Goal: Contribute content

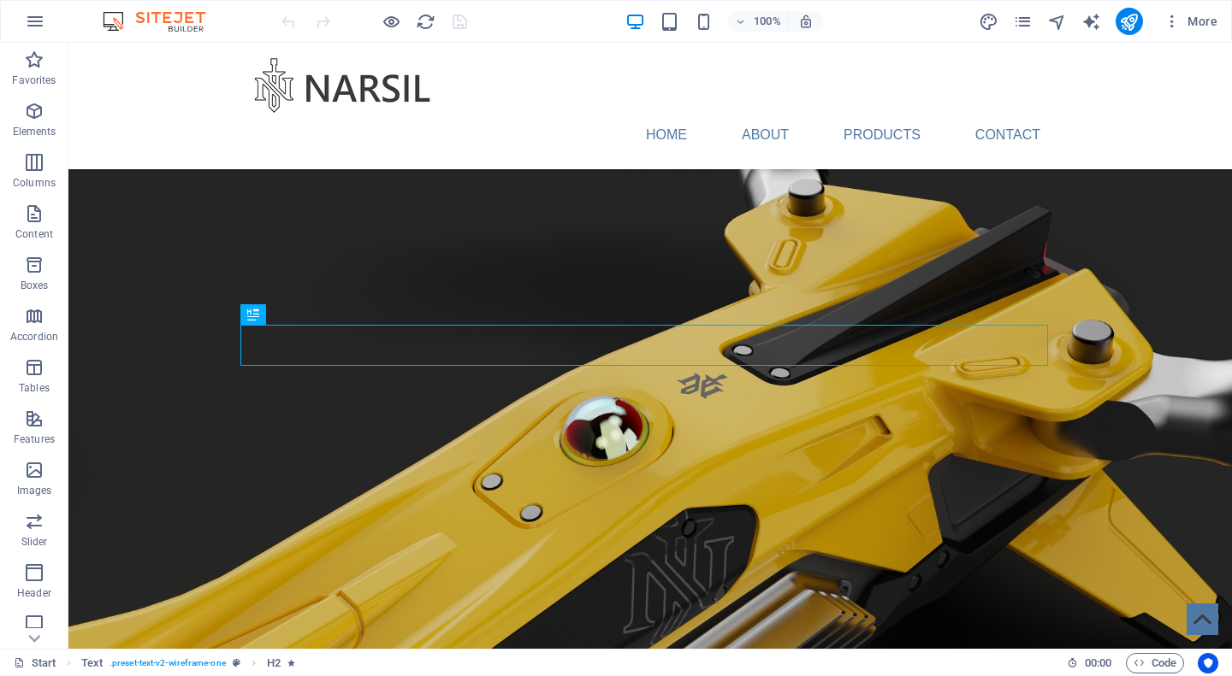
scroll to position [505, 0]
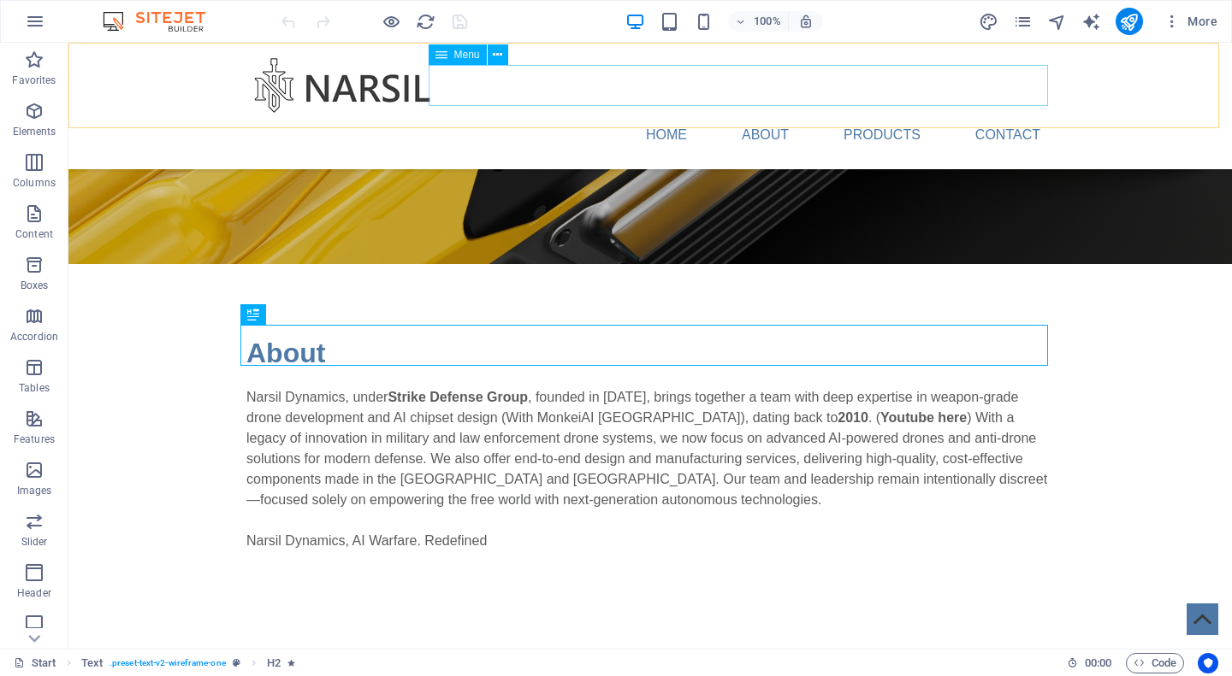
click at [599, 115] on nav "Home About Products Contact" at bounding box center [649, 135] width 807 height 41
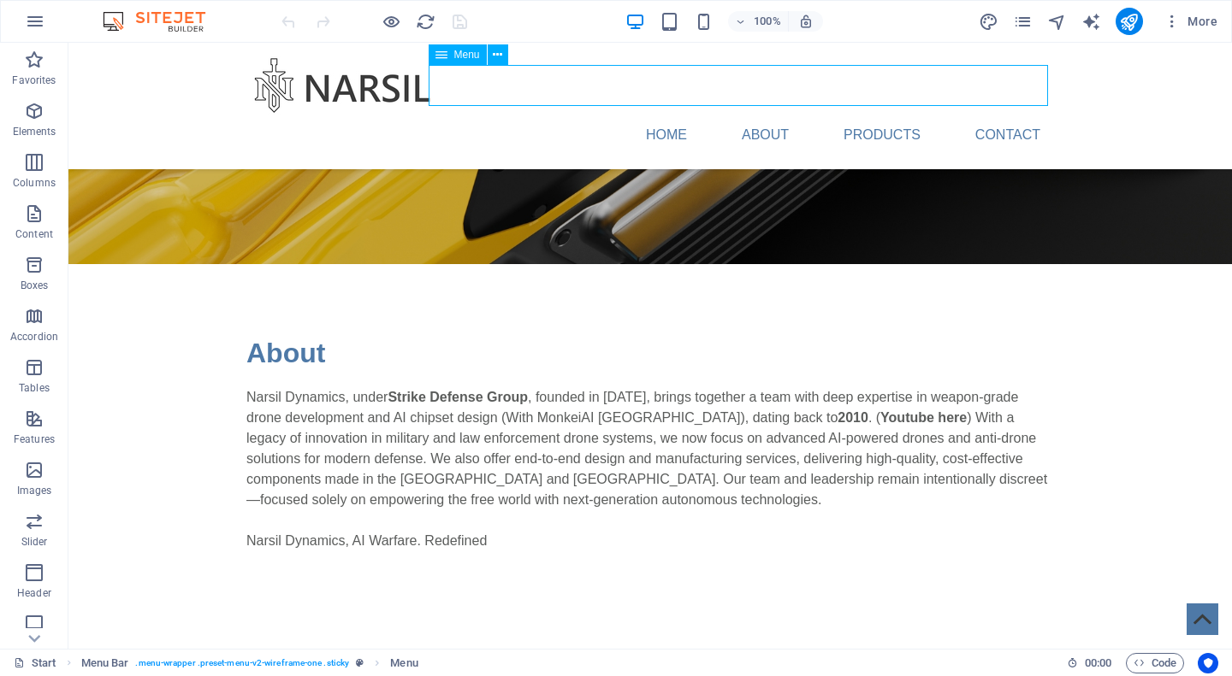
click at [599, 115] on nav "Home About Products Contact" at bounding box center [649, 135] width 807 height 41
select select
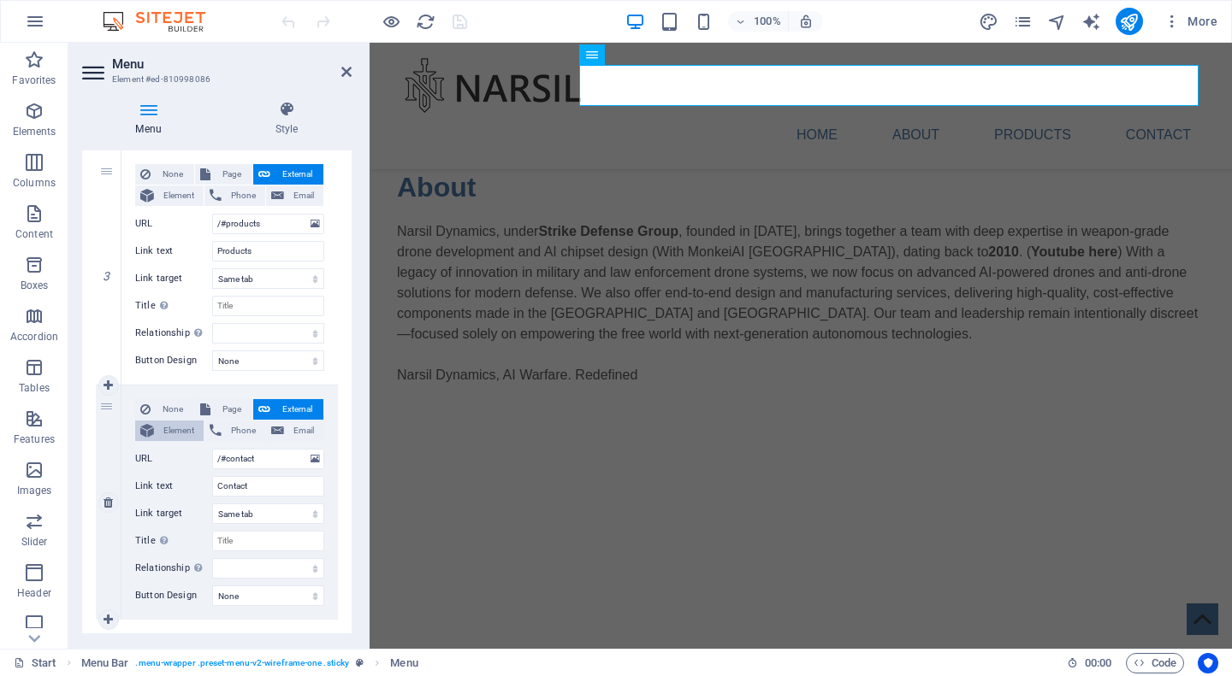
scroll to position [556, 0]
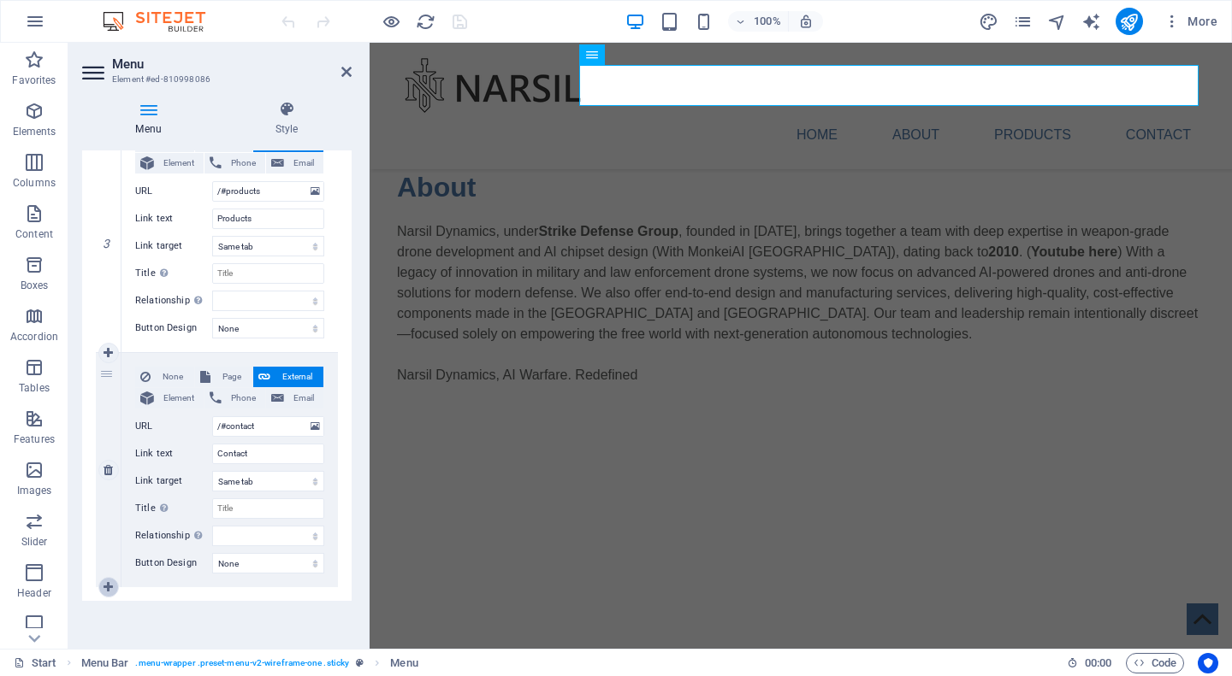
click at [109, 585] on icon at bounding box center [107, 588] width 9 height 12
select select
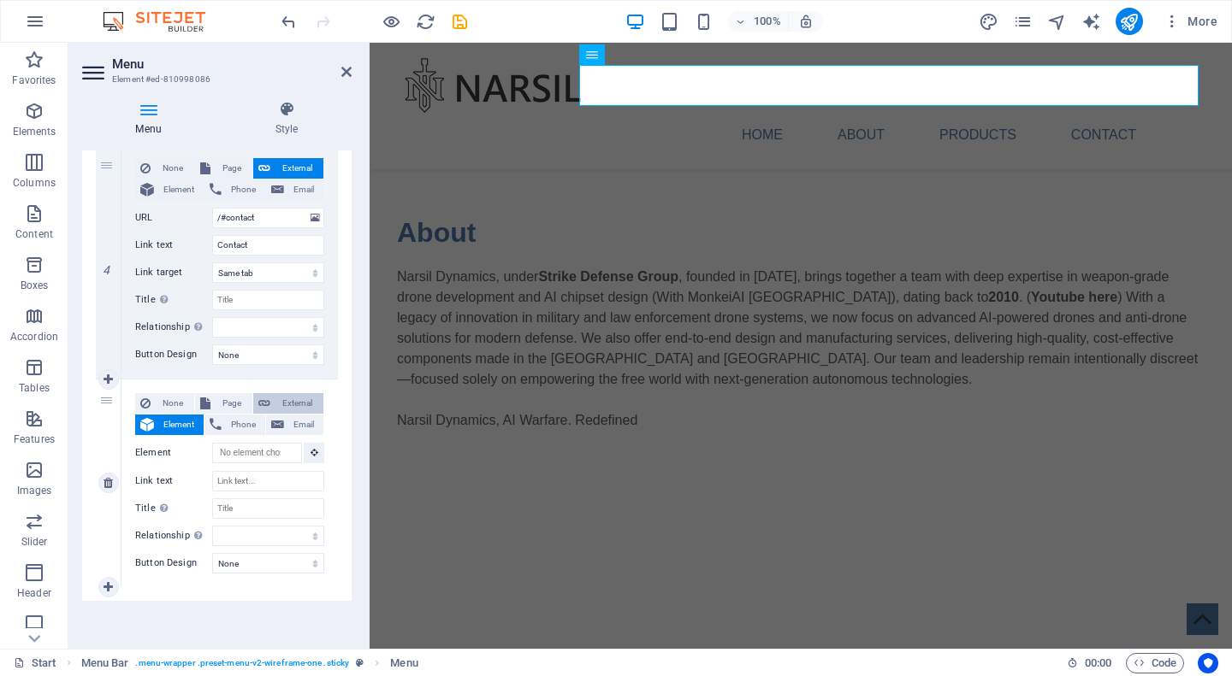
scroll to position [420, 0]
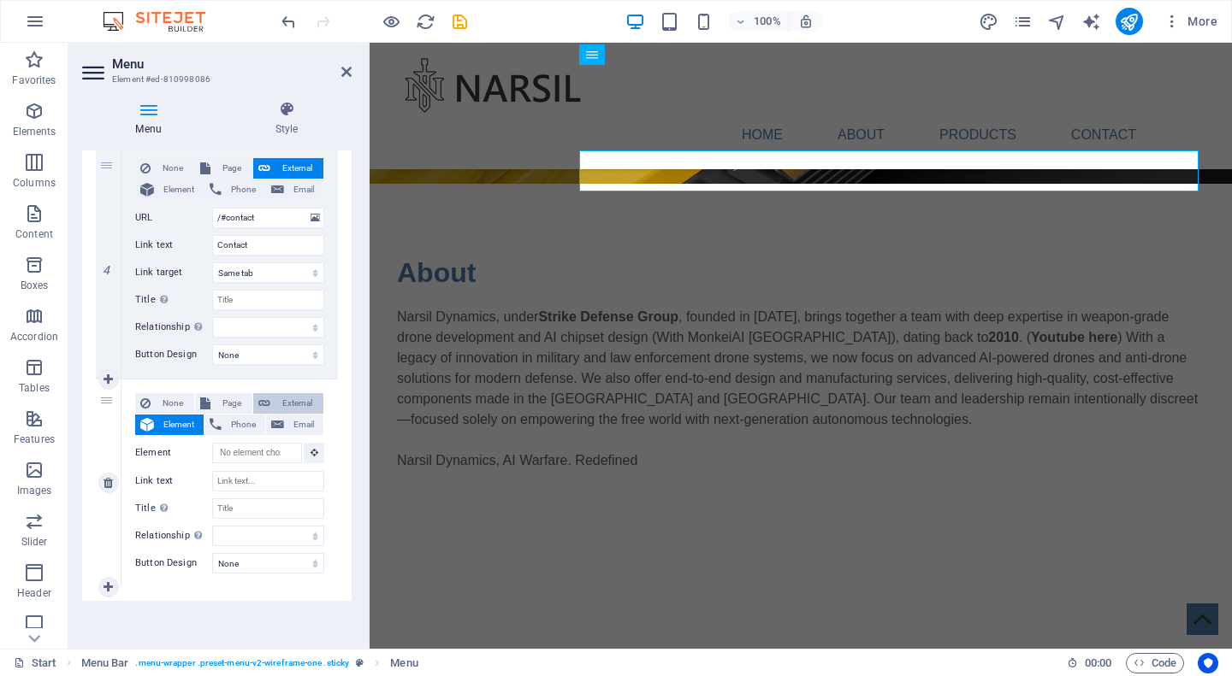
click at [300, 401] on span "External" at bounding box center [296, 403] width 43 height 21
select select
select select "blank"
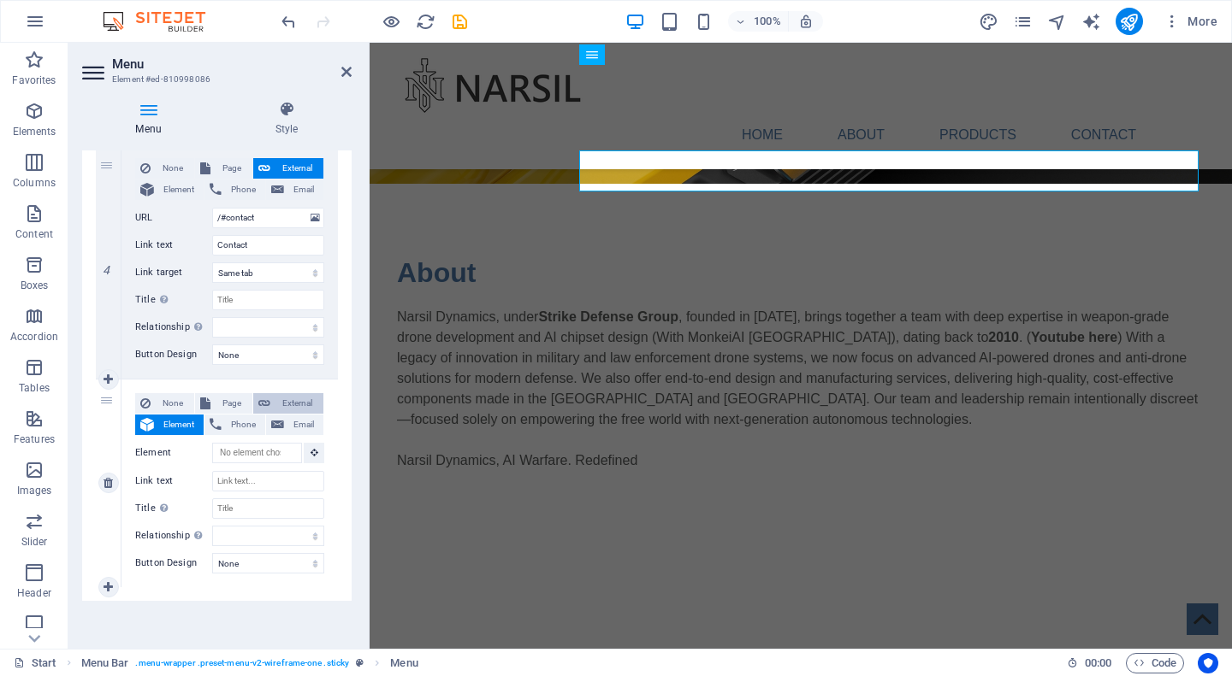
select select
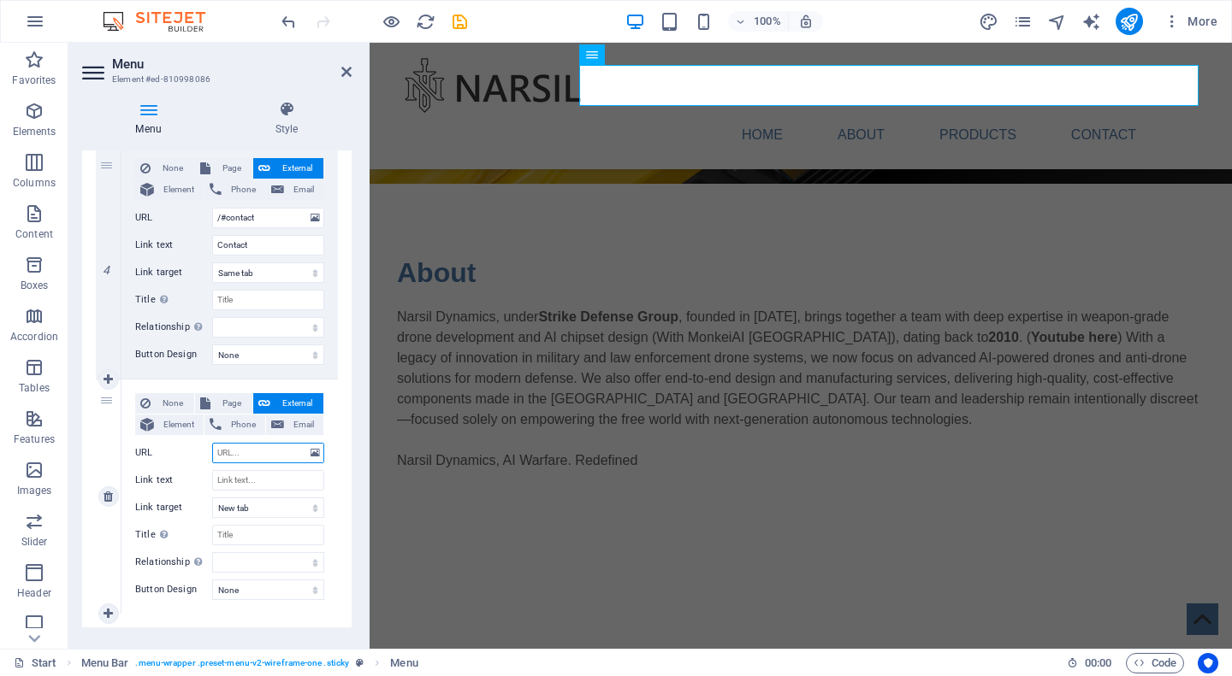
paste input "[URL][DOMAIN_NAME]"
type input "[URL][DOMAIN_NAME]"
select select
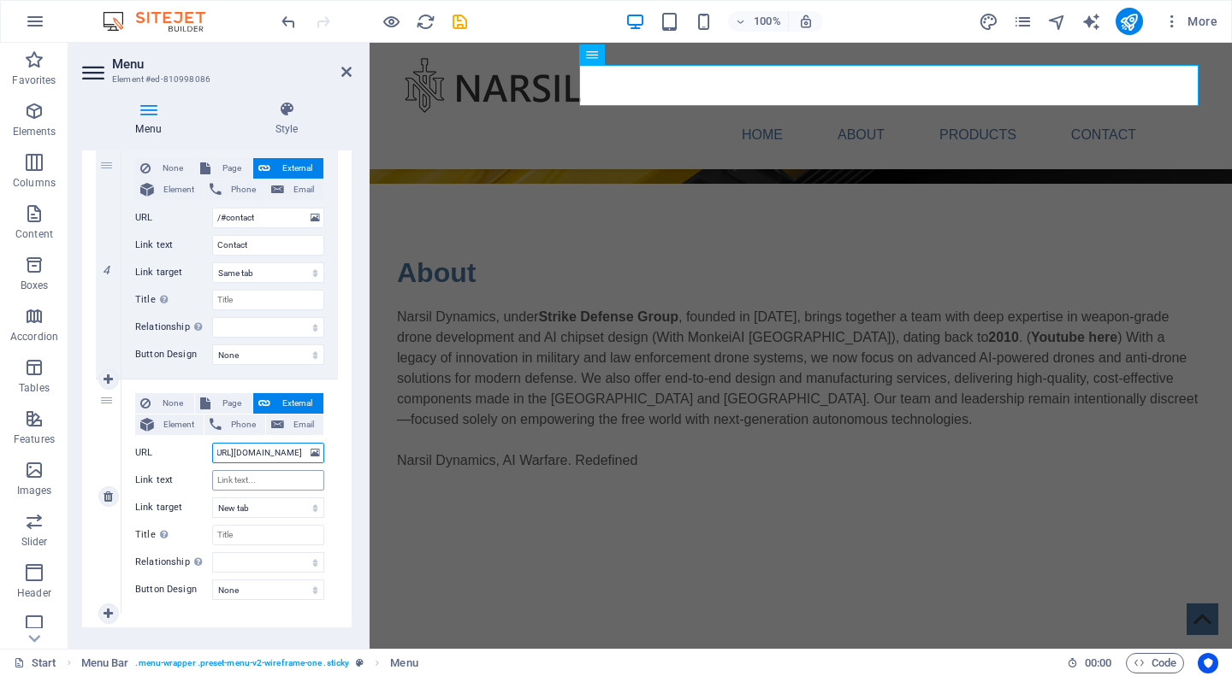
select select
type input "[URL][DOMAIN_NAME]"
click at [288, 484] on input "Link text" at bounding box center [268, 480] width 112 height 21
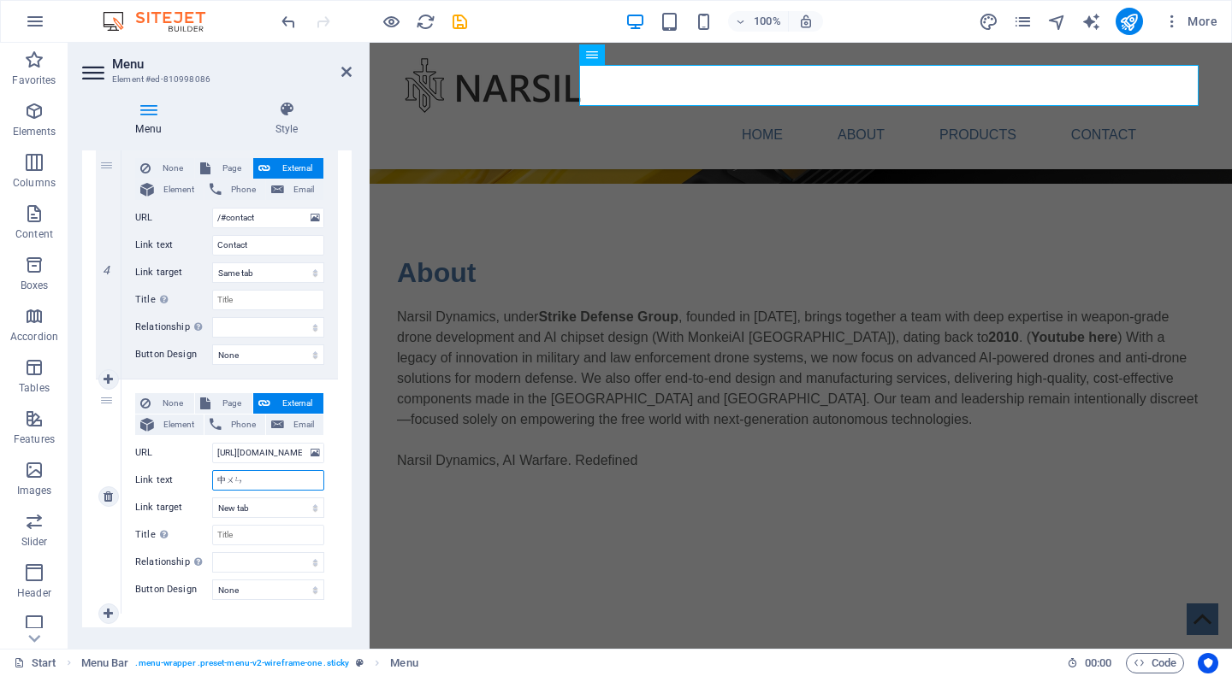
type input "中文"
select select
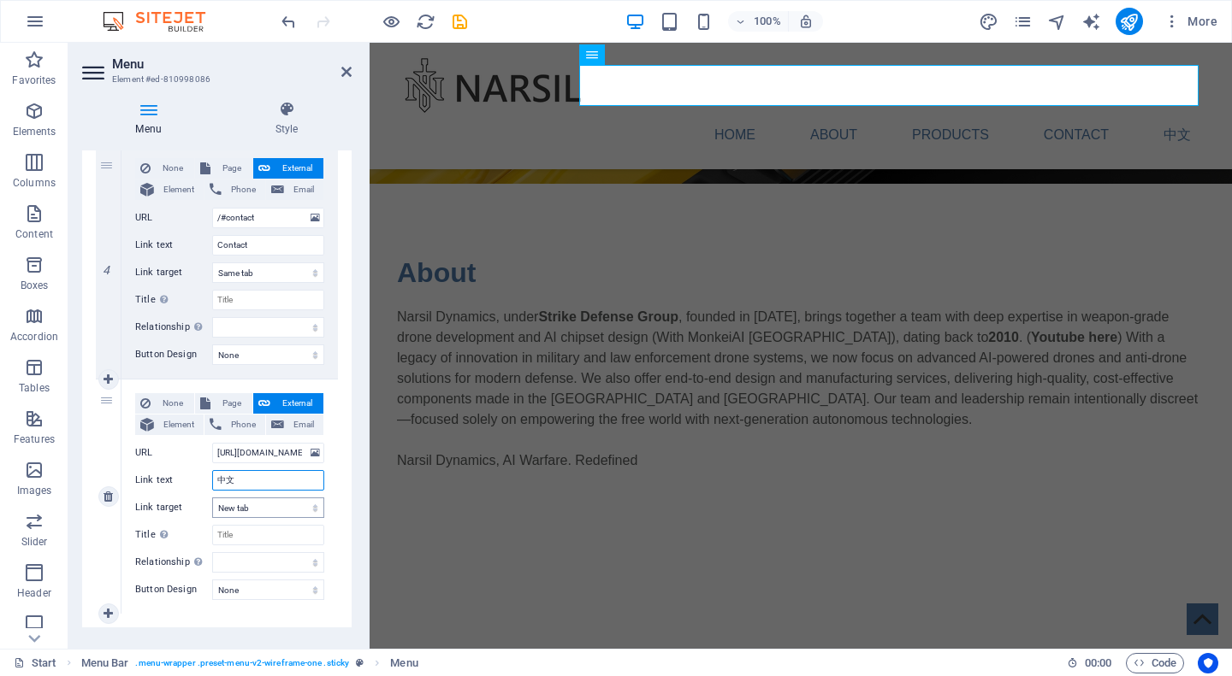
type input "中文"
click at [287, 507] on select "New tab Same tab Overlay" at bounding box center [268, 508] width 112 height 21
select select
click at [212, 498] on select "New tab Same tab Overlay" at bounding box center [268, 508] width 112 height 21
select select
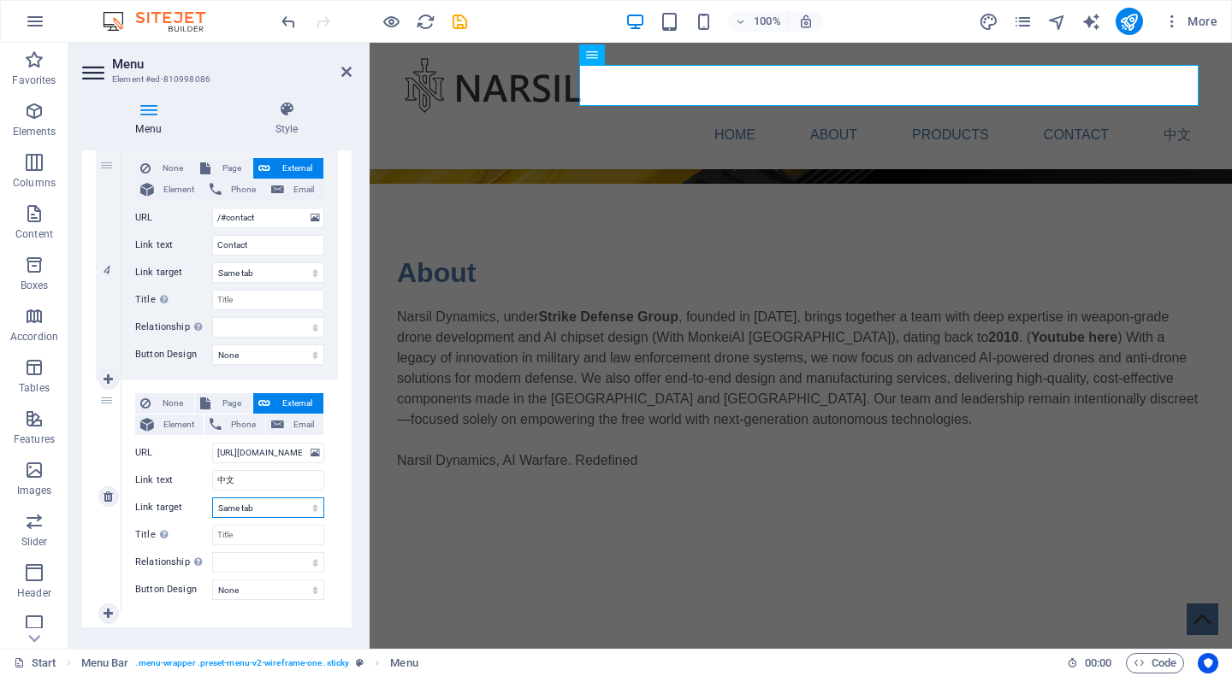
select select
click at [719, 275] on div "About" at bounding box center [800, 272] width 807 height 41
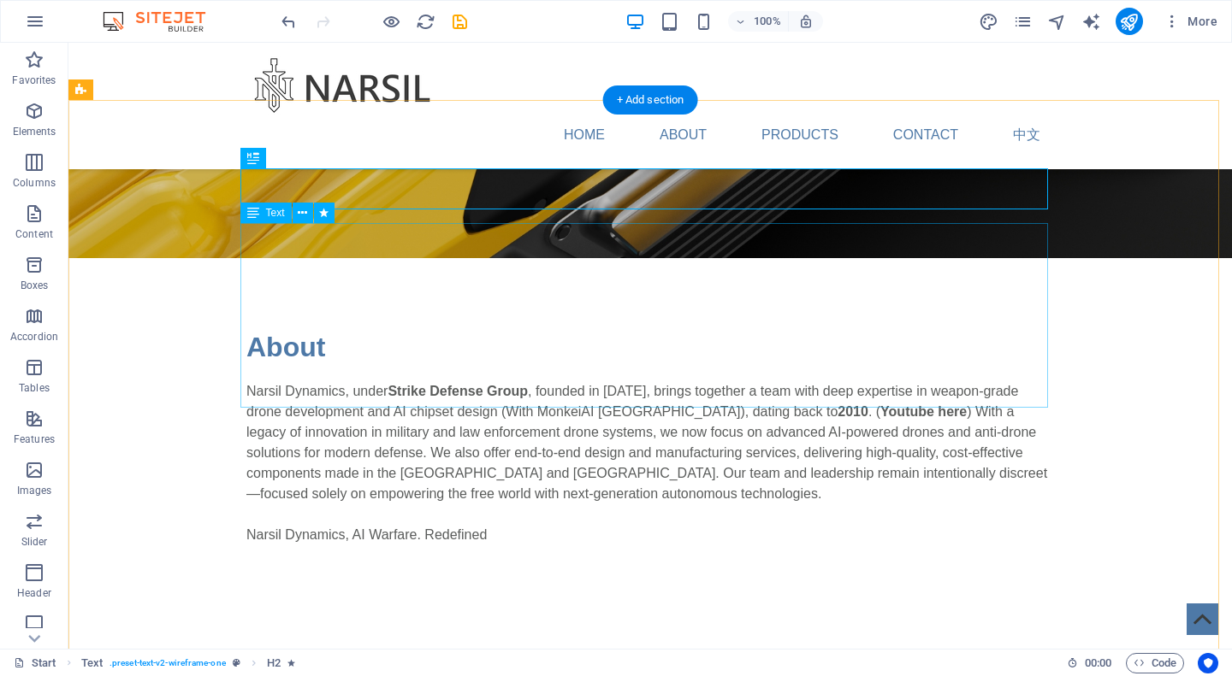
scroll to position [676, 0]
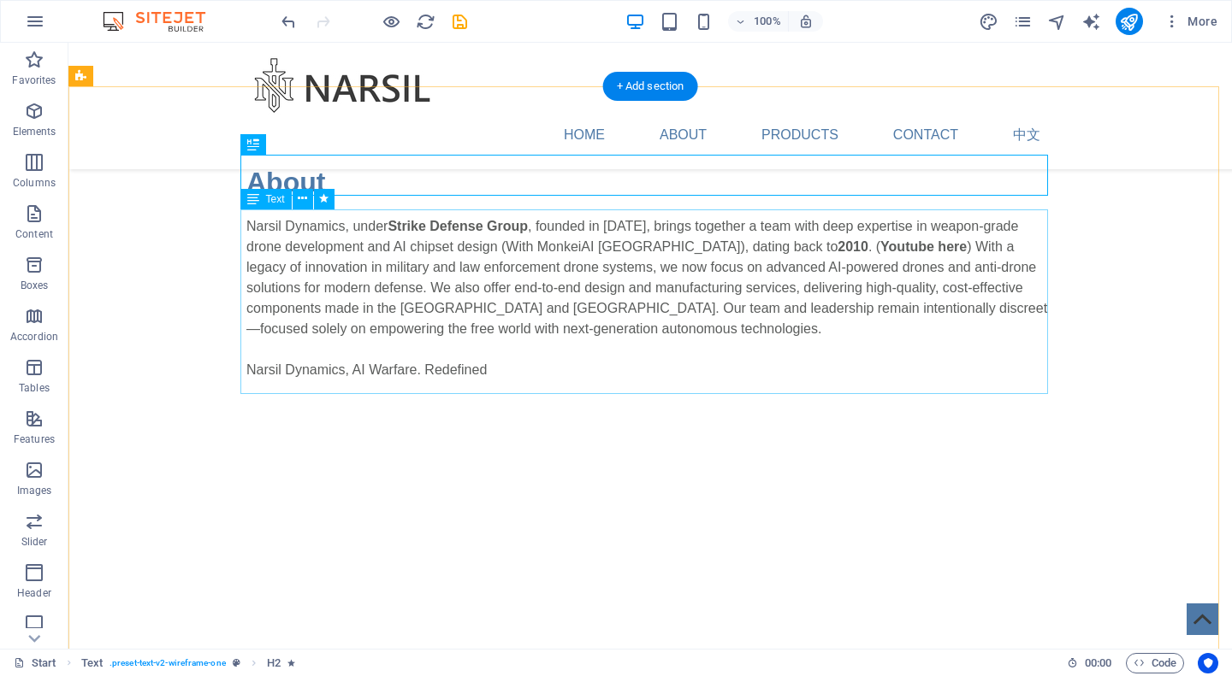
click at [751, 236] on div "Narsil Dynamics, under Strike Defense Group , founded in [DATE], brings togethe…" at bounding box center [649, 308] width 807 height 185
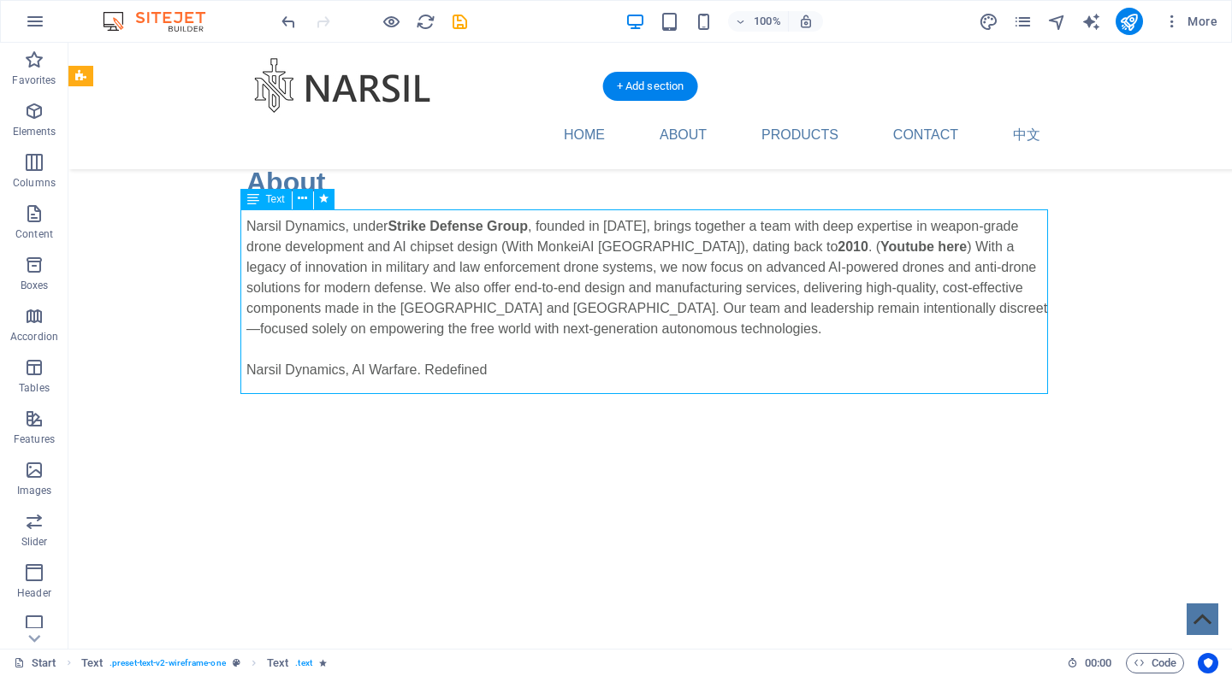
click at [751, 240] on div "Narsil Dynamics, under Strike Defense Group , founded in [DATE], brings togethe…" at bounding box center [649, 308] width 807 height 185
click at [749, 245] on div "Narsil Dynamics, under Strike Defense Group , founded in [DATE], brings togethe…" at bounding box center [649, 308] width 807 height 185
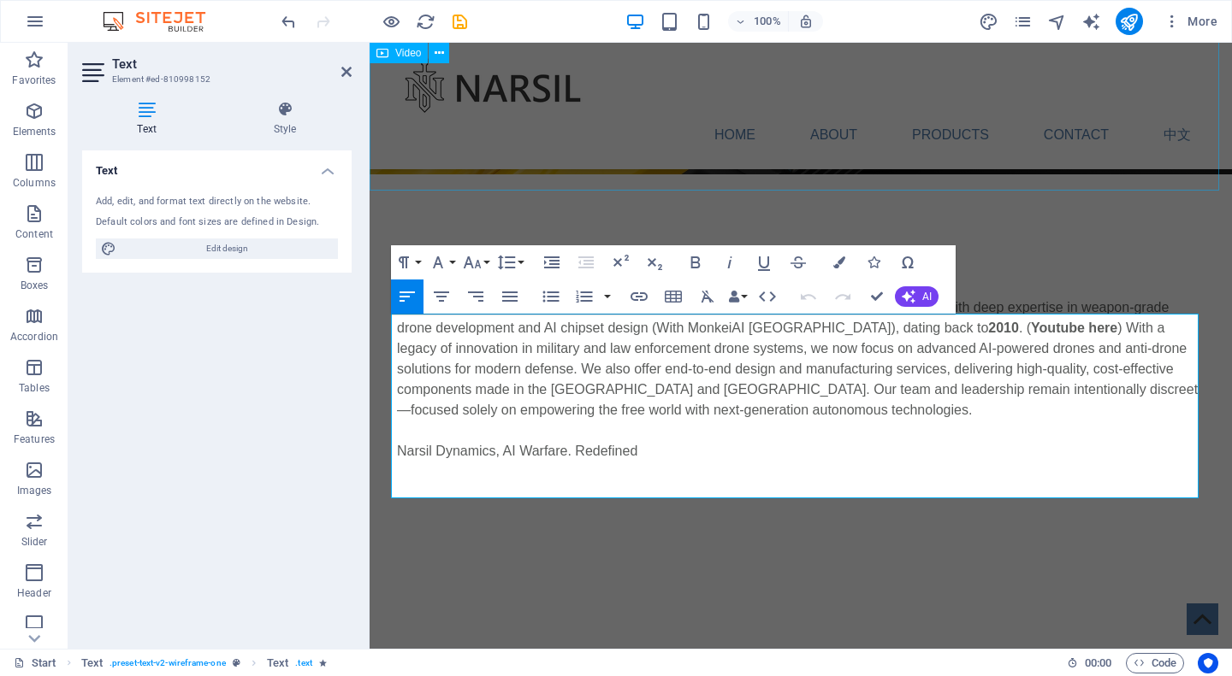
scroll to position [334, 0]
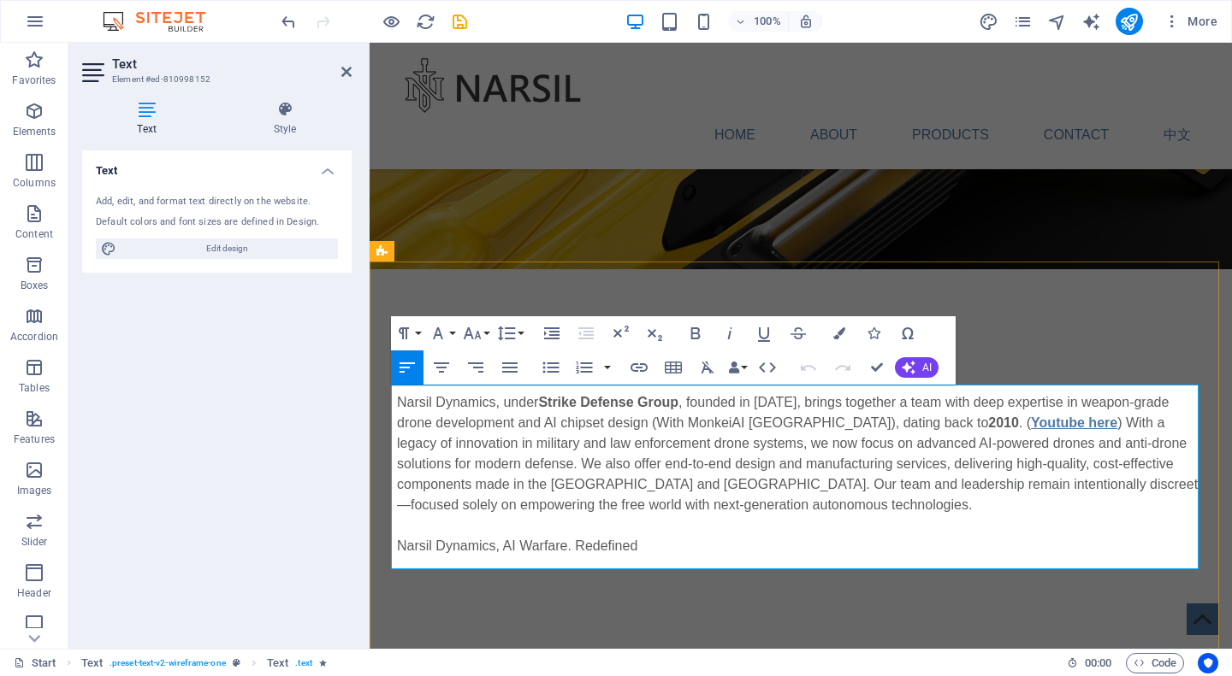
click at [1031, 416] on strong "Youtube here" at bounding box center [1074, 423] width 86 height 15
click at [1031, 418] on strong "Youtube here" at bounding box center [1074, 423] width 86 height 15
click at [1031, 422] on strong "Youtube here" at bounding box center [1074, 423] width 86 height 15
drag, startPoint x: 876, startPoint y: 416, endPoint x: 960, endPoint y: 419, distance: 83.9
click at [1031, 419] on strong "Youtube here" at bounding box center [1074, 423] width 86 height 15
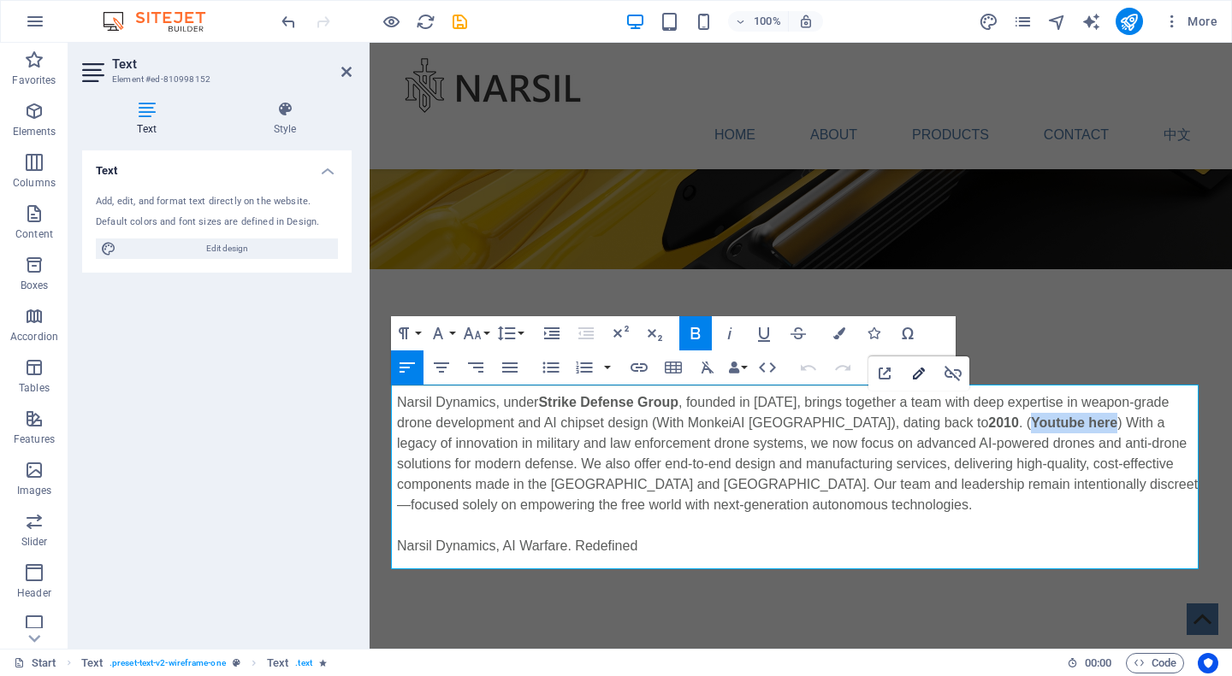
click at [913, 372] on icon "button" at bounding box center [918, 373] width 21 height 21
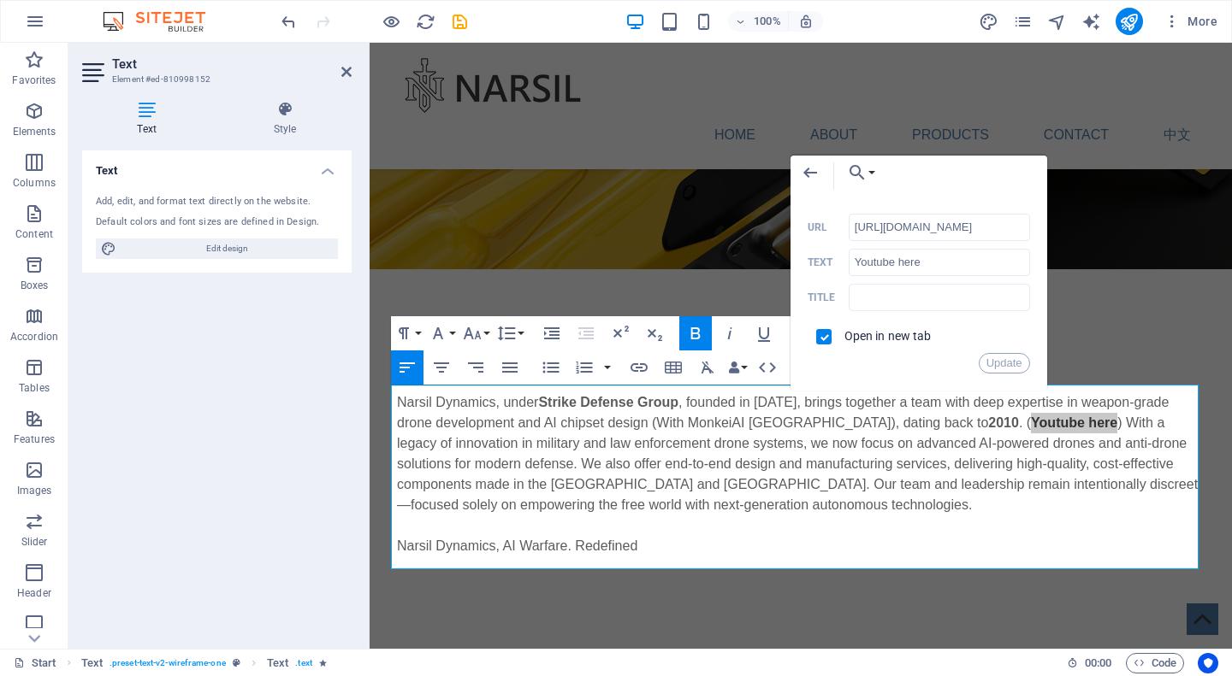
drag, startPoint x: 1013, startPoint y: 224, endPoint x: 842, endPoint y: 233, distance: 172.1
click at [842, 233] on div "[URL][DOMAIN_NAME] URL" at bounding box center [918, 228] width 222 height 28
click at [970, 420] on p "Narsil Dynamics, under Strike Defense Group , founded in [DATE], brings togethe…" at bounding box center [800, 475] width 807 height 164
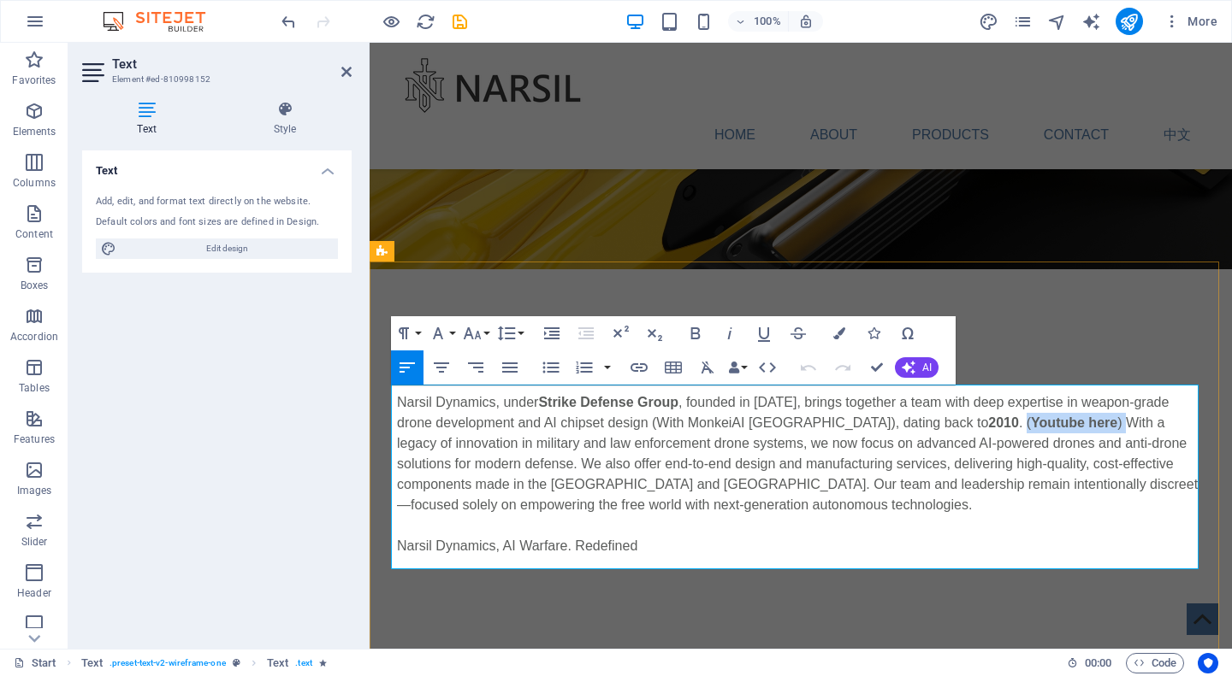
drag, startPoint x: 969, startPoint y: 417, endPoint x: 870, endPoint y: 422, distance: 99.3
click at [870, 422] on p "Narsil Dynamics, under Strike Defense Group , founded in [DATE], brings togethe…" at bounding box center [800, 475] width 807 height 164
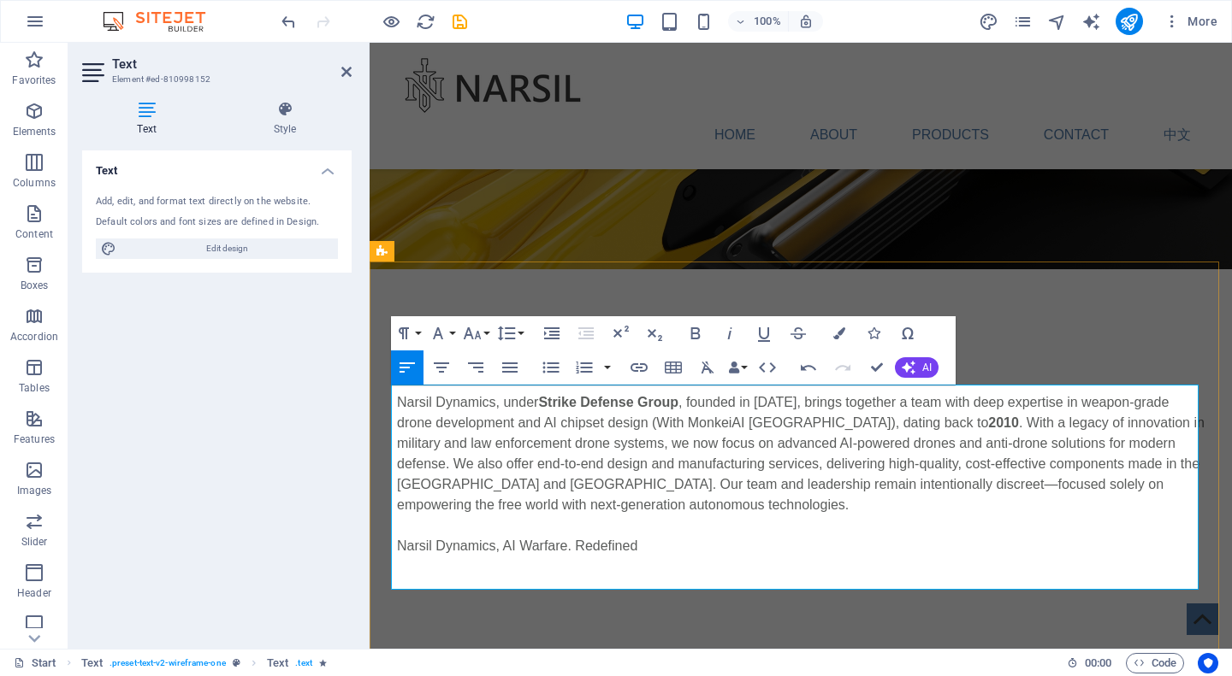
click at [988, 420] on strong "2010" at bounding box center [1003, 423] width 31 height 15
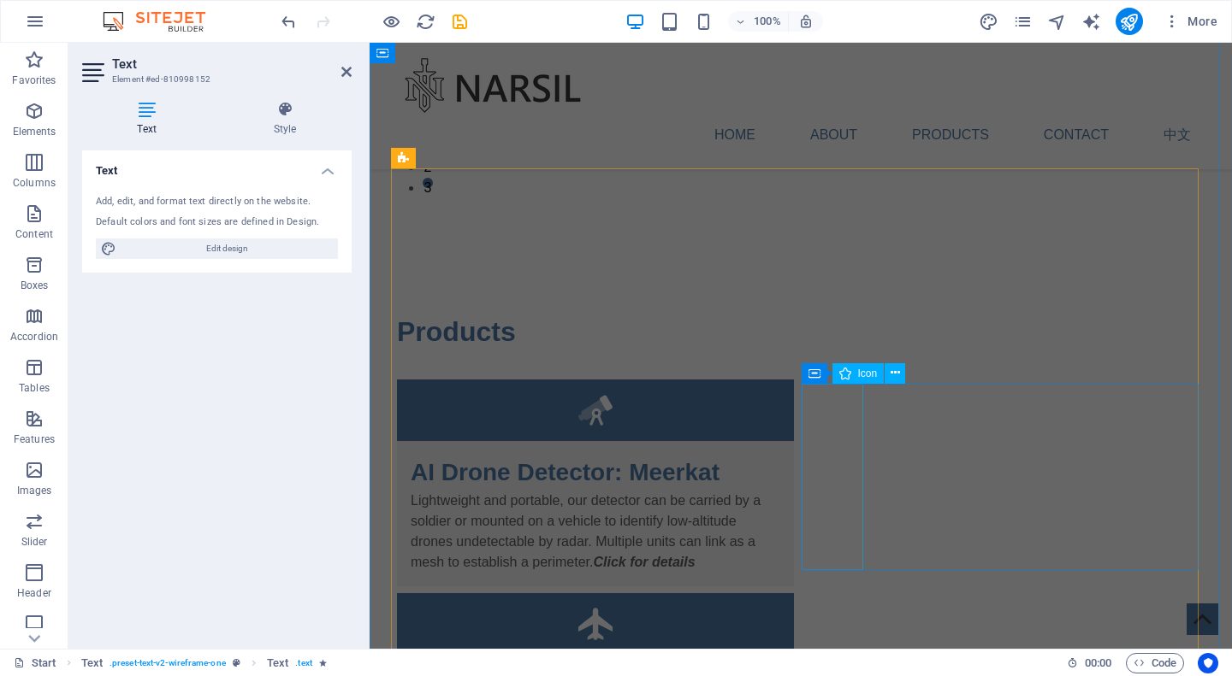
scroll to position [3499, 0]
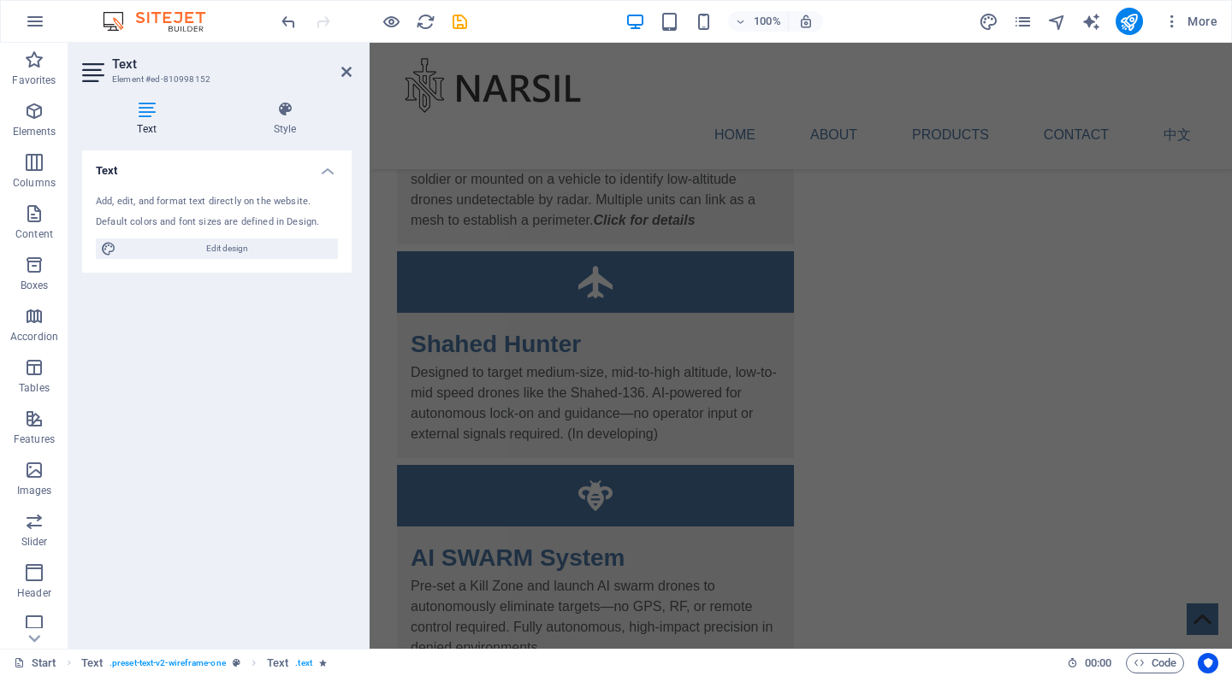
click at [366, 444] on div at bounding box center [366, 346] width 3 height 606
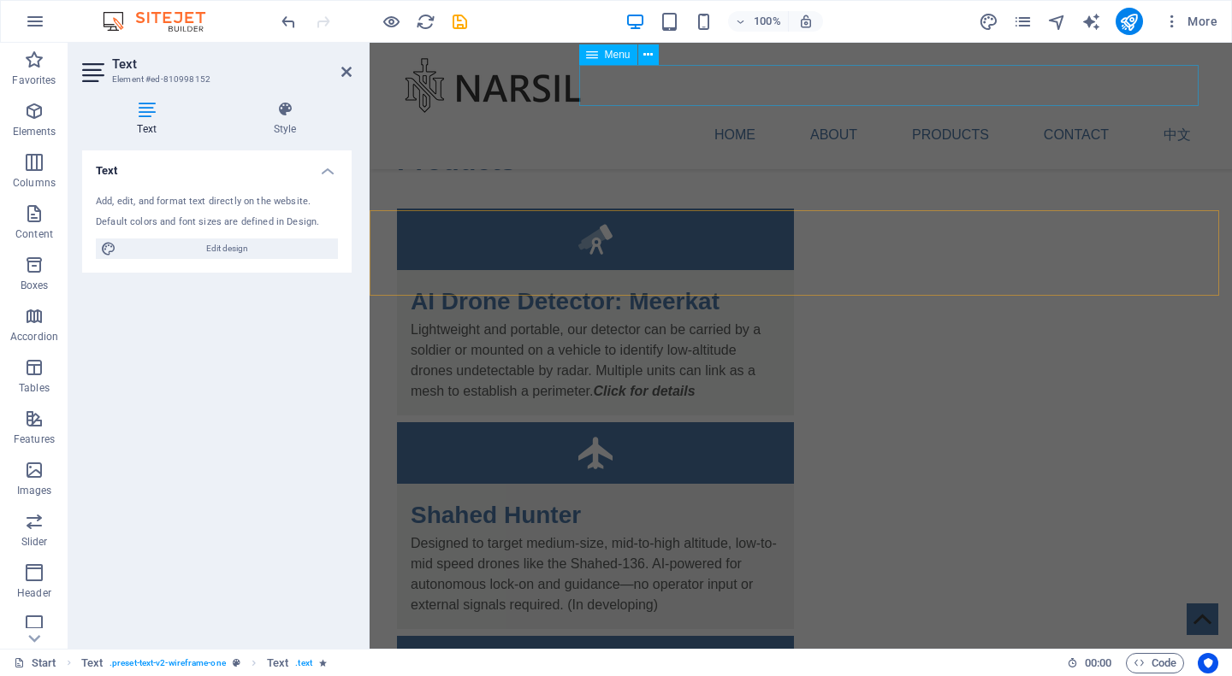
scroll to position [3071, 0]
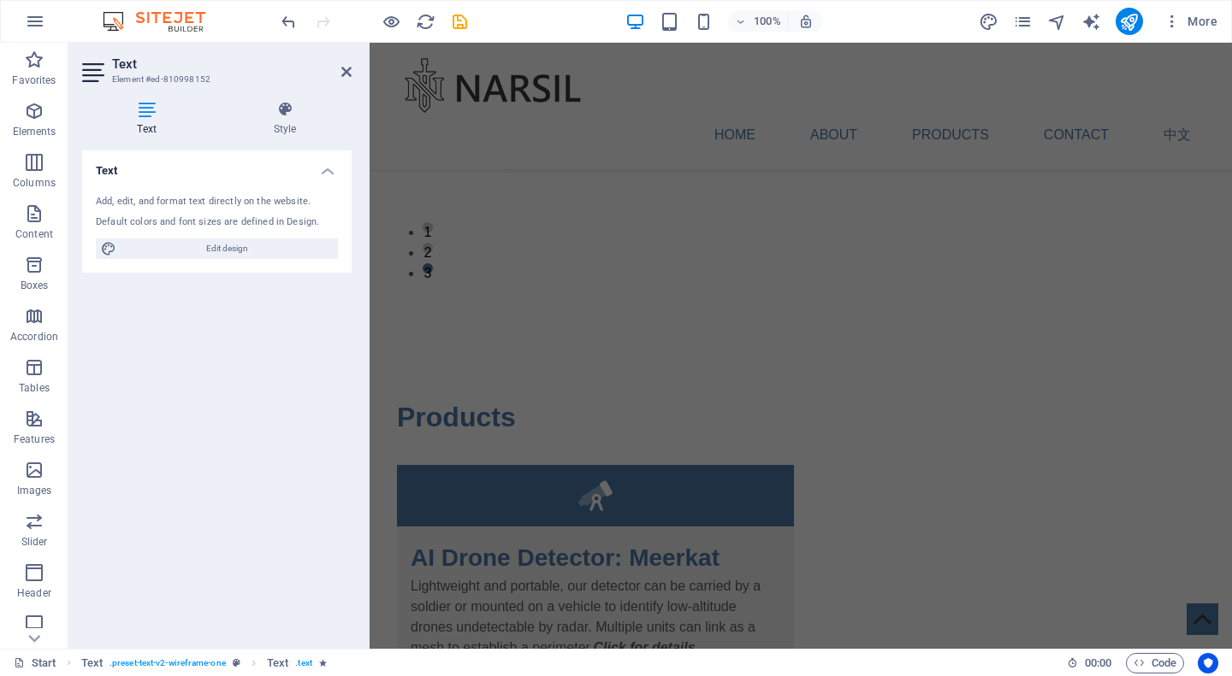
click at [168, 82] on h3 "Element #ed-810998152" at bounding box center [214, 79] width 205 height 15
drag, startPoint x: 346, startPoint y: 71, endPoint x: 280, endPoint y: 28, distance: 78.5
click at [346, 71] on icon at bounding box center [346, 72] width 10 height 14
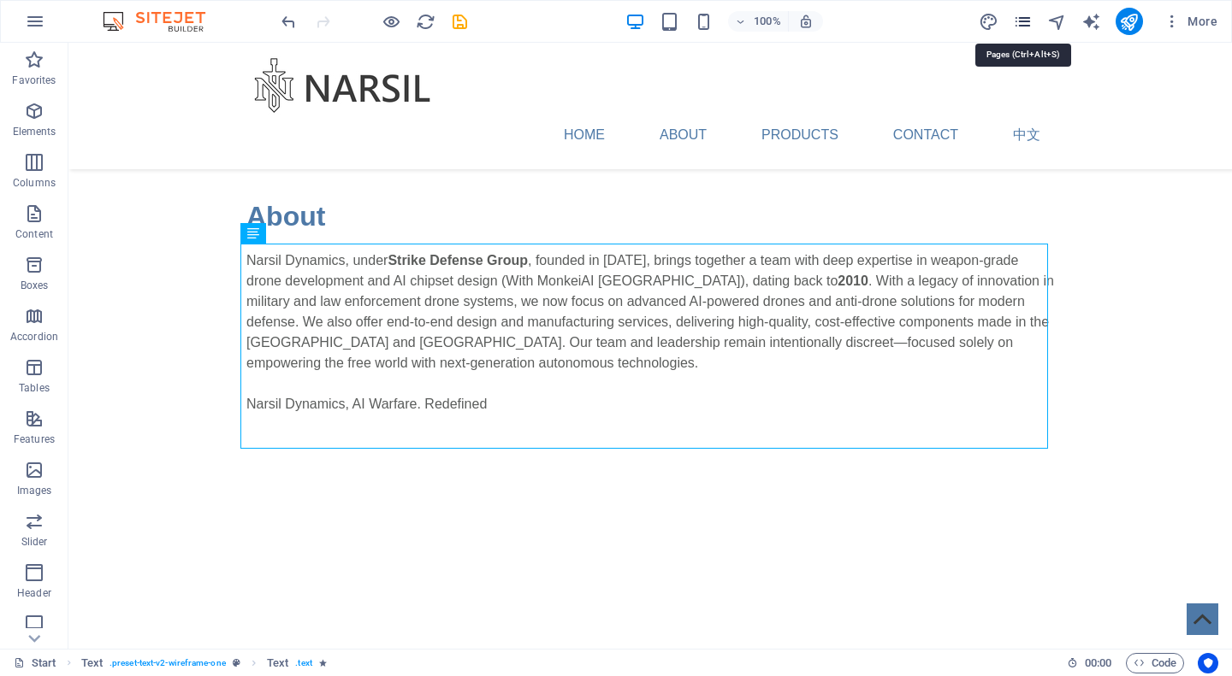
click at [1021, 26] on icon "pages" at bounding box center [1023, 22] width 20 height 20
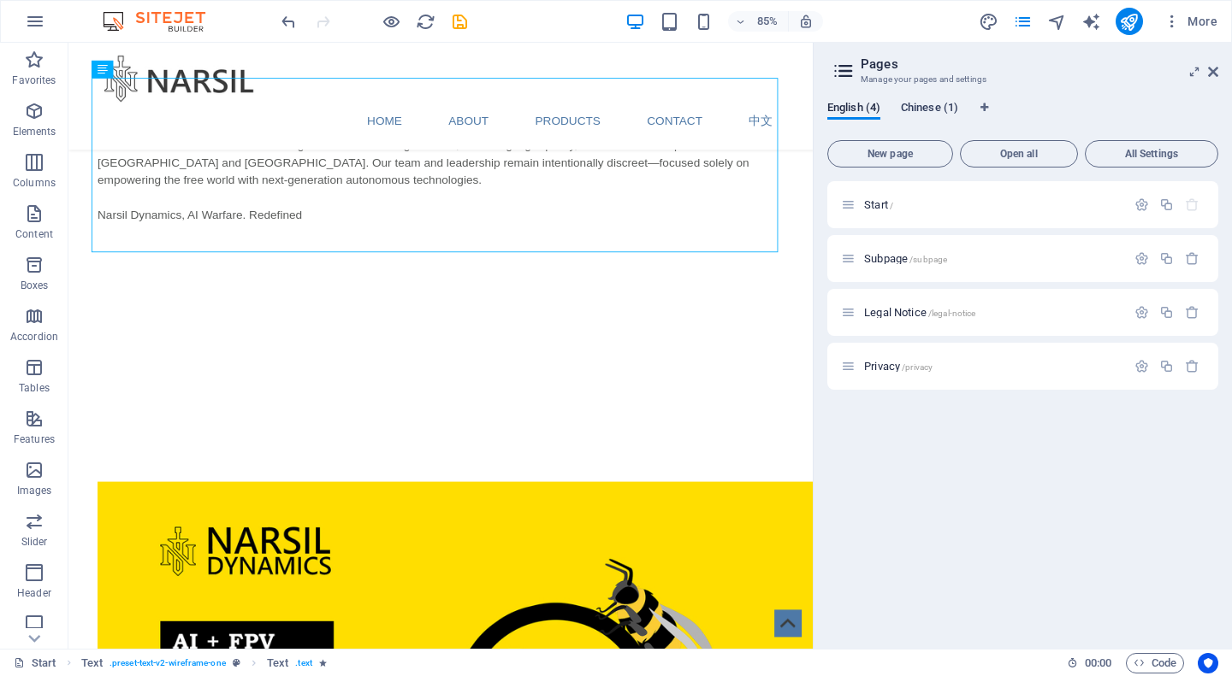
click at [930, 107] on span "Chinese (1)" at bounding box center [929, 109] width 57 height 24
click at [899, 197] on div "Start /" at bounding box center [983, 205] width 285 height 20
click at [881, 205] on span "Start /" at bounding box center [878, 204] width 29 height 13
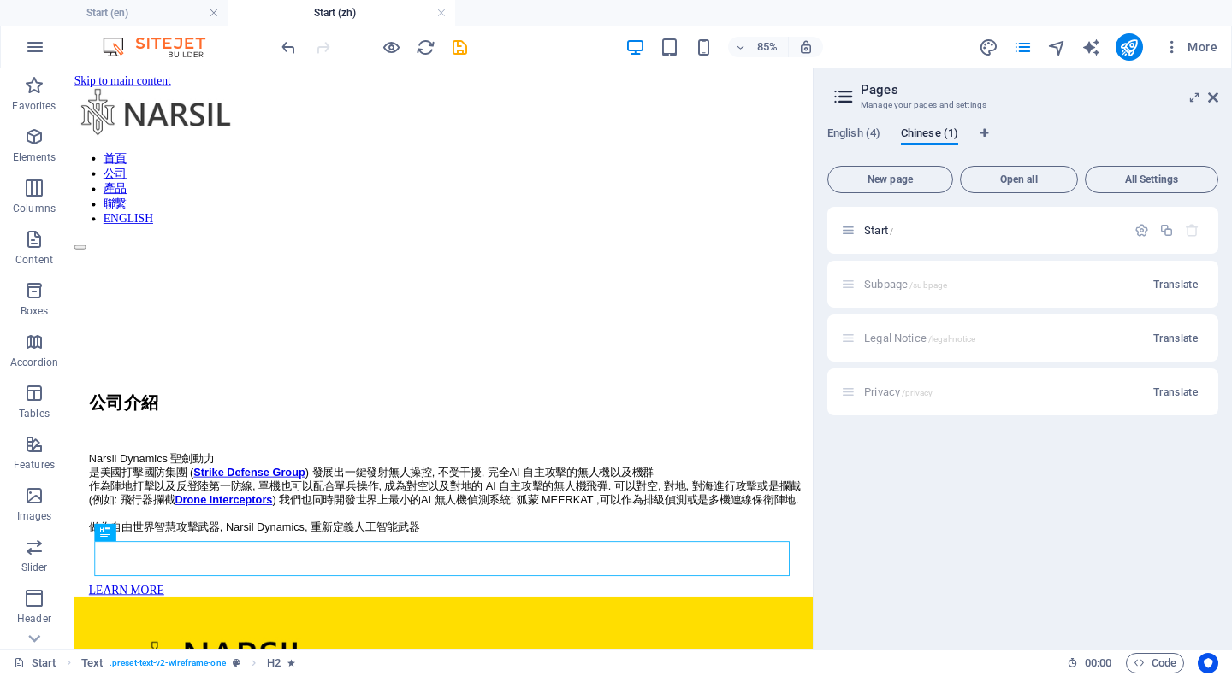
scroll to position [0, 0]
click at [570, 405] on div at bounding box center [506, 348] width 862 height 132
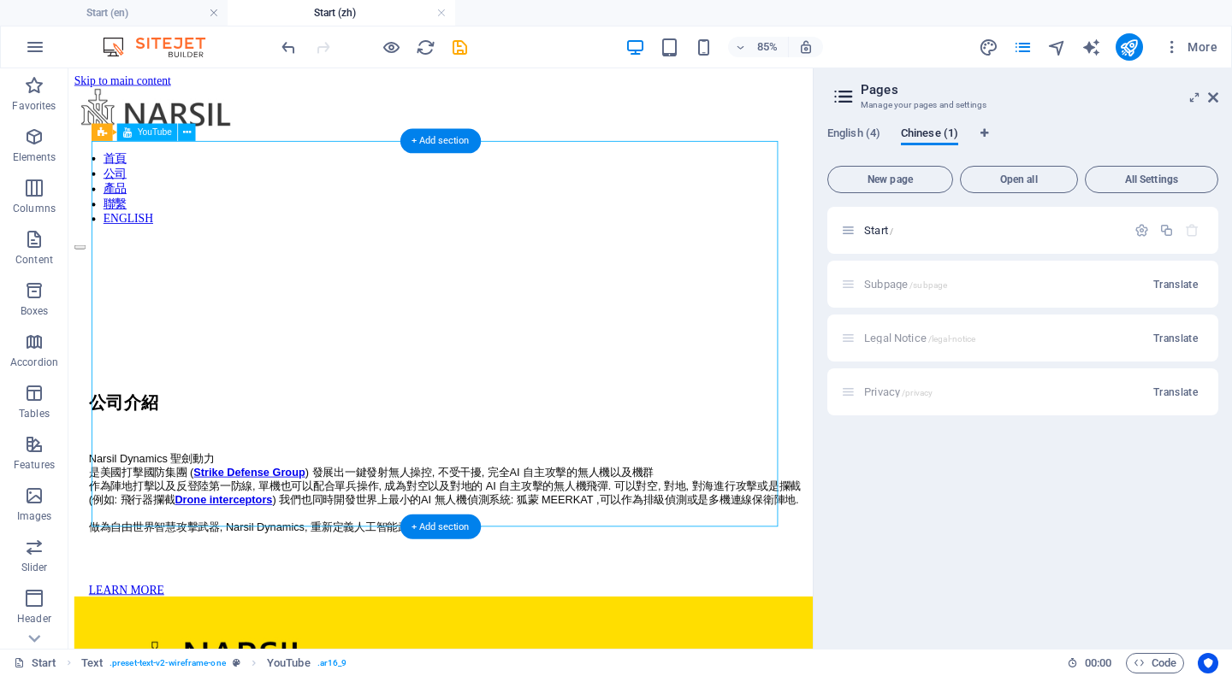
click at [569, 396] on div at bounding box center [506, 348] width 862 height 132
select select "ar16_9"
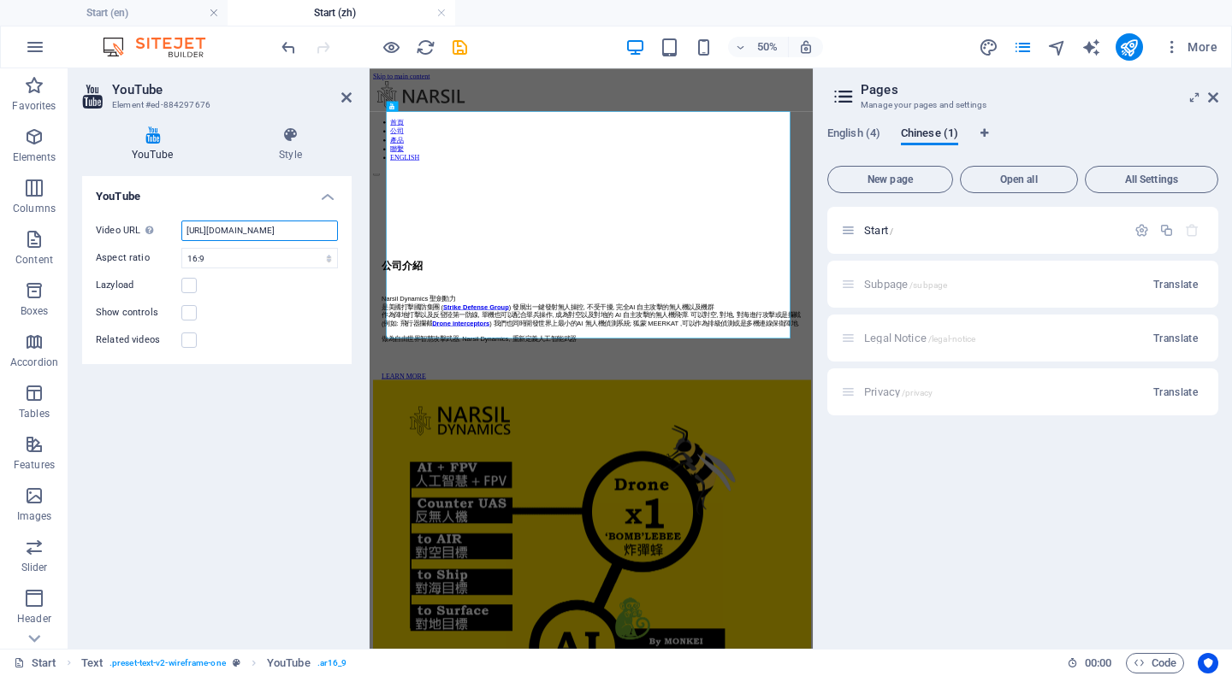
click at [292, 236] on input "[URL][DOMAIN_NAME]" at bounding box center [259, 231] width 157 height 21
click at [301, 230] on input "[URL][DOMAIN_NAME]" at bounding box center [259, 231] width 157 height 21
drag, startPoint x: 299, startPoint y: 227, endPoint x: 292, endPoint y: 233, distance: 9.8
click at [292, 233] on input "[URL][DOMAIN_NAME]" at bounding box center [259, 231] width 157 height 21
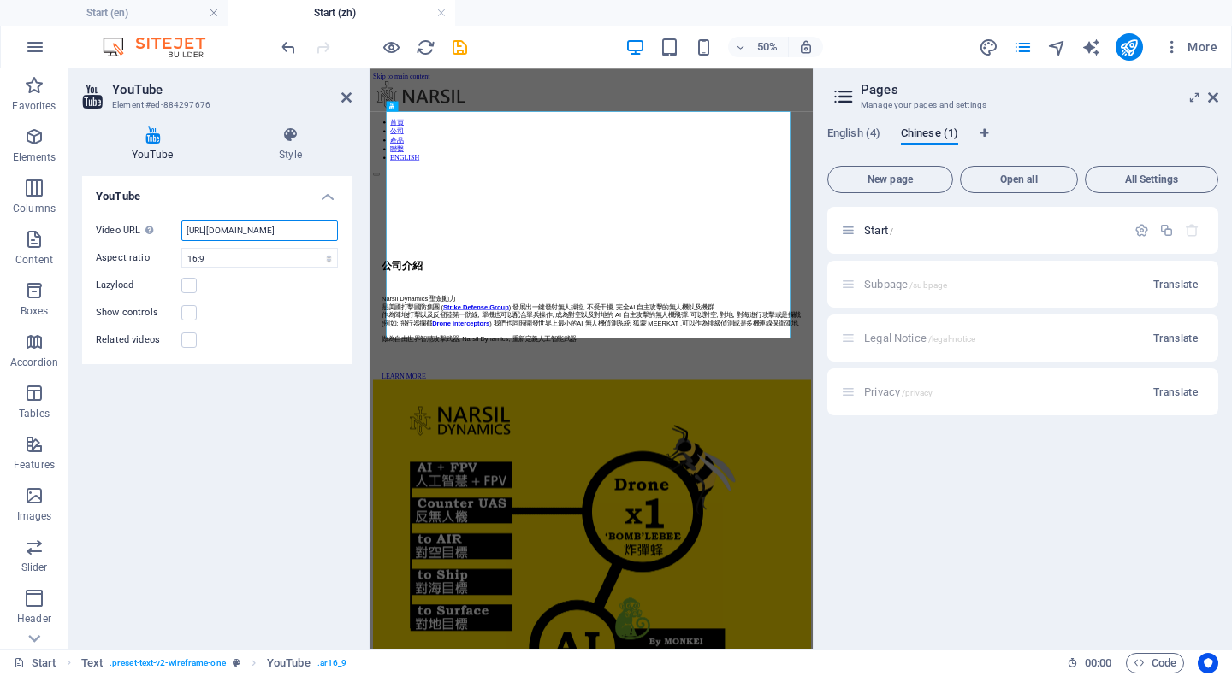
click at [294, 233] on input "[URL][DOMAIN_NAME]" at bounding box center [259, 231] width 157 height 21
drag, startPoint x: 281, startPoint y: 229, endPoint x: 346, endPoint y: 231, distance: 65.9
click at [346, 231] on div "Video URL Insert (or paste) a video URL. [URL][DOMAIN_NAME] Aspect ratio 16:10 …" at bounding box center [216, 285] width 269 height 157
paste input "LxacY3Q3dF8"
type input "[URL][DOMAIN_NAME]"
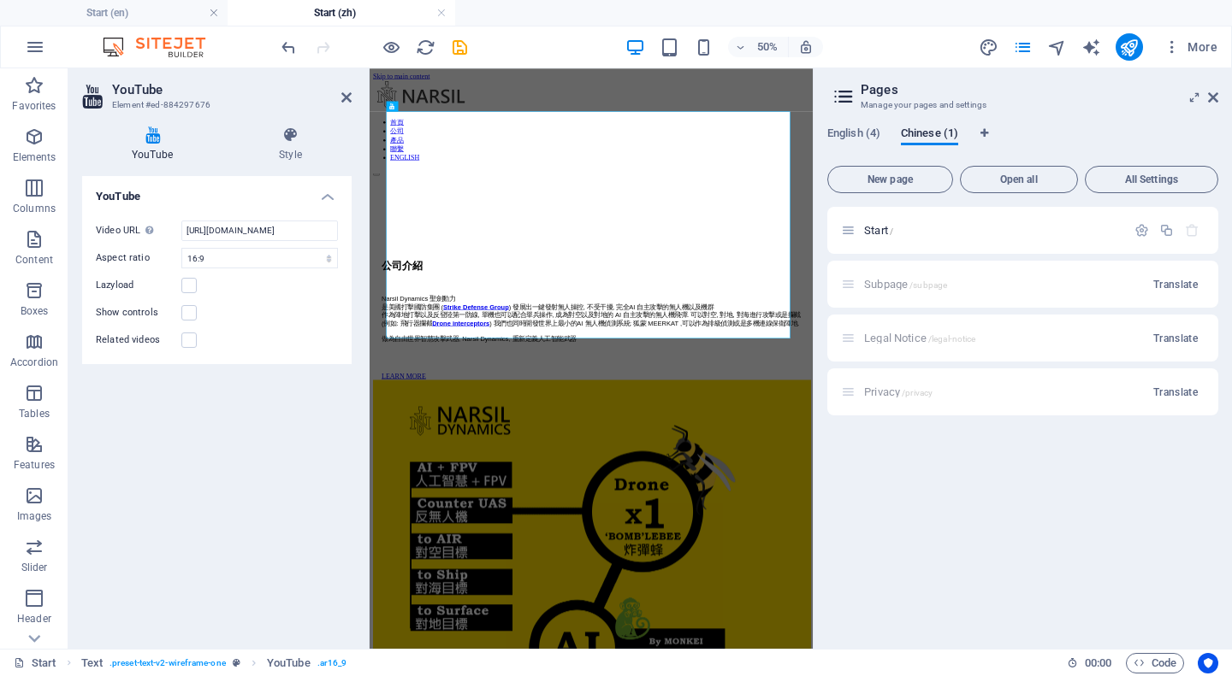
click at [245, 445] on div "YouTube Video URL Insert (or paste) a video URL. [URL][DOMAIN_NAME] Aspect rati…" at bounding box center [216, 405] width 269 height 459
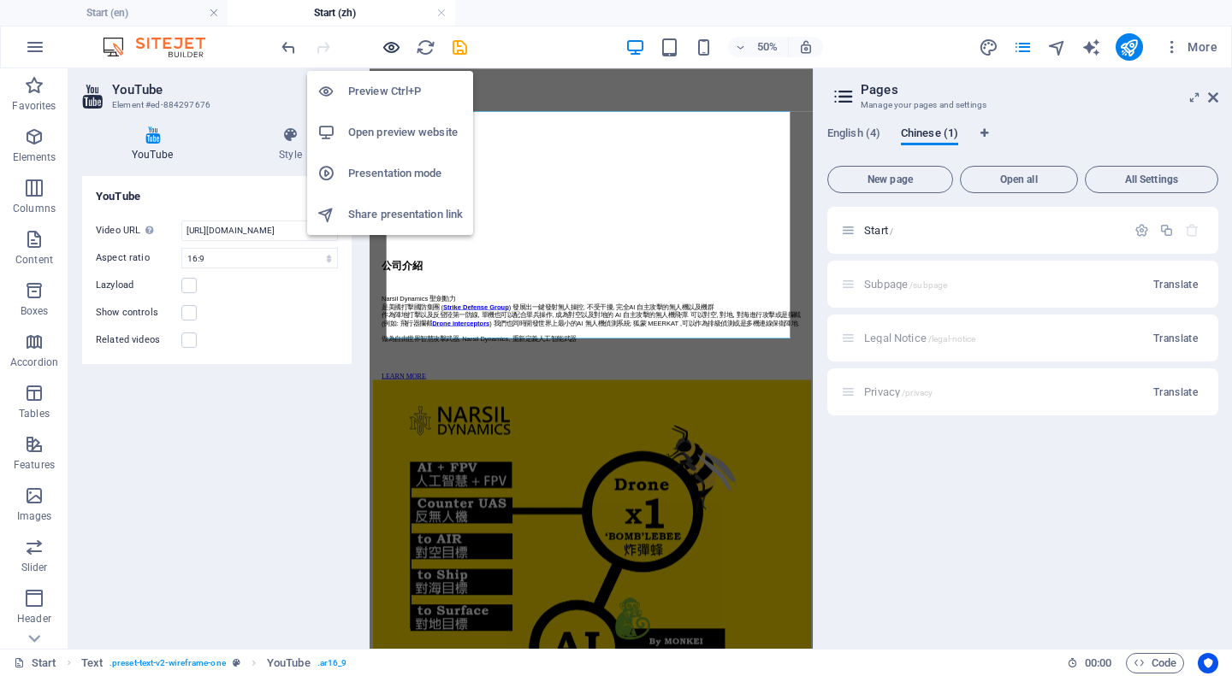
click at [386, 52] on icon "button" at bounding box center [391, 48] width 20 height 20
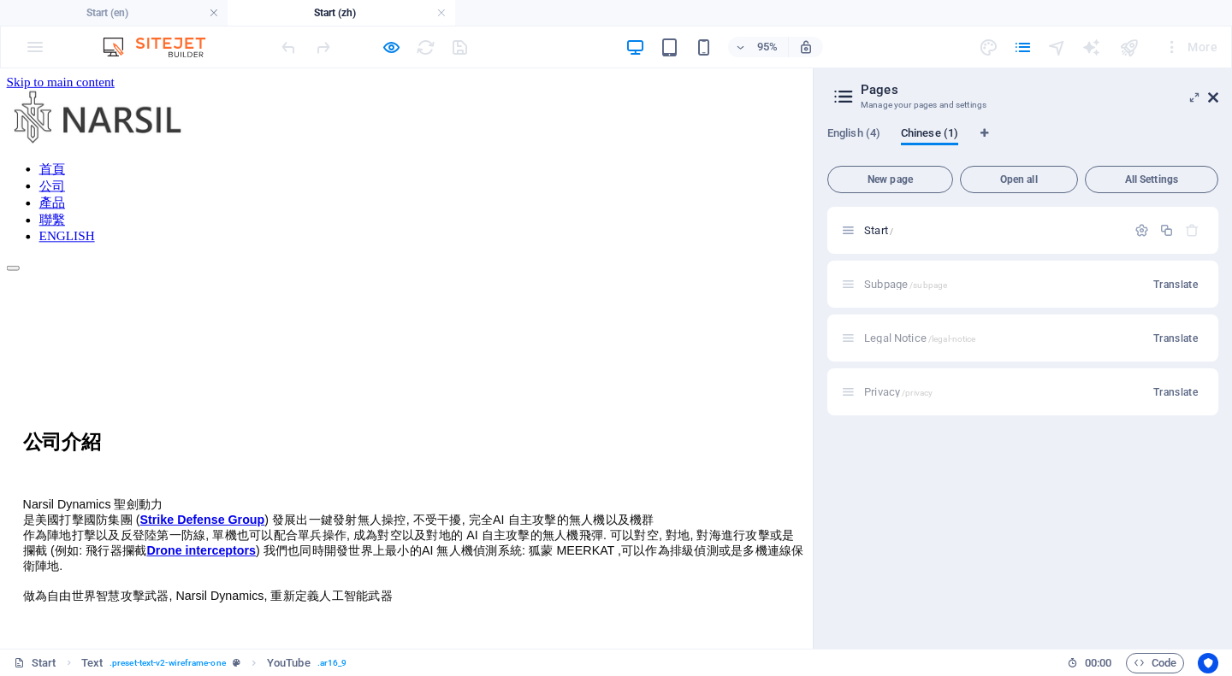
click at [1216, 95] on icon at bounding box center [1213, 98] width 10 height 14
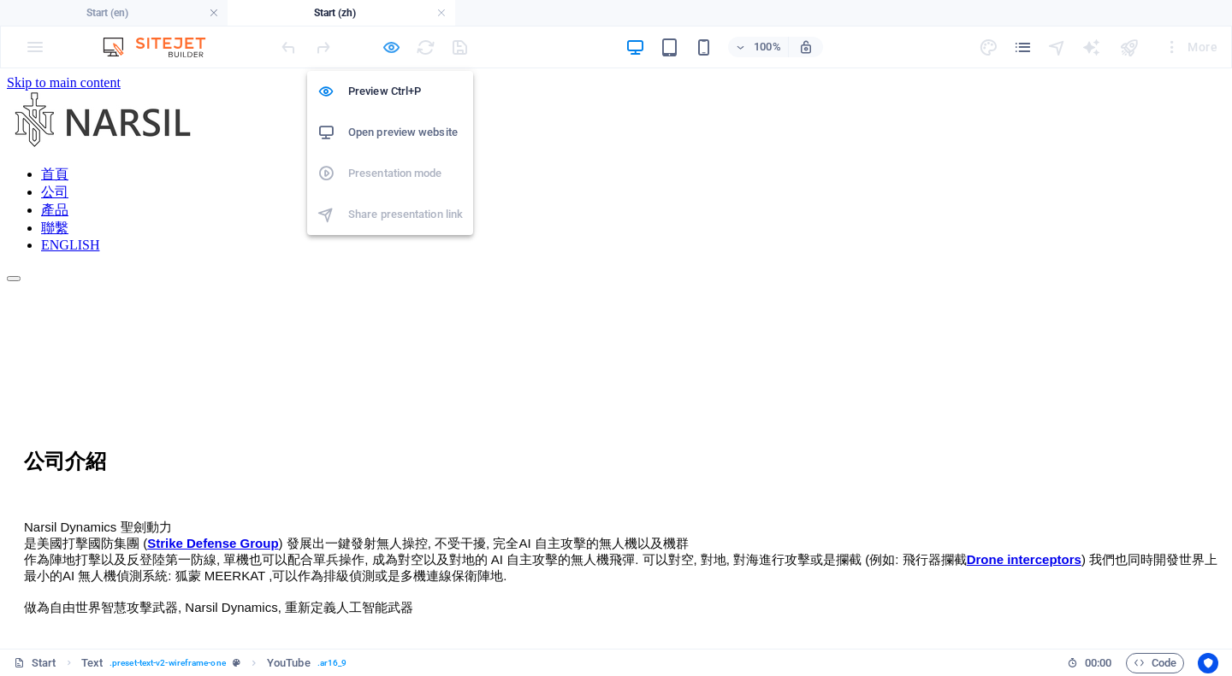
click at [383, 51] on icon "button" at bounding box center [391, 48] width 20 height 20
select select "ar16_9"
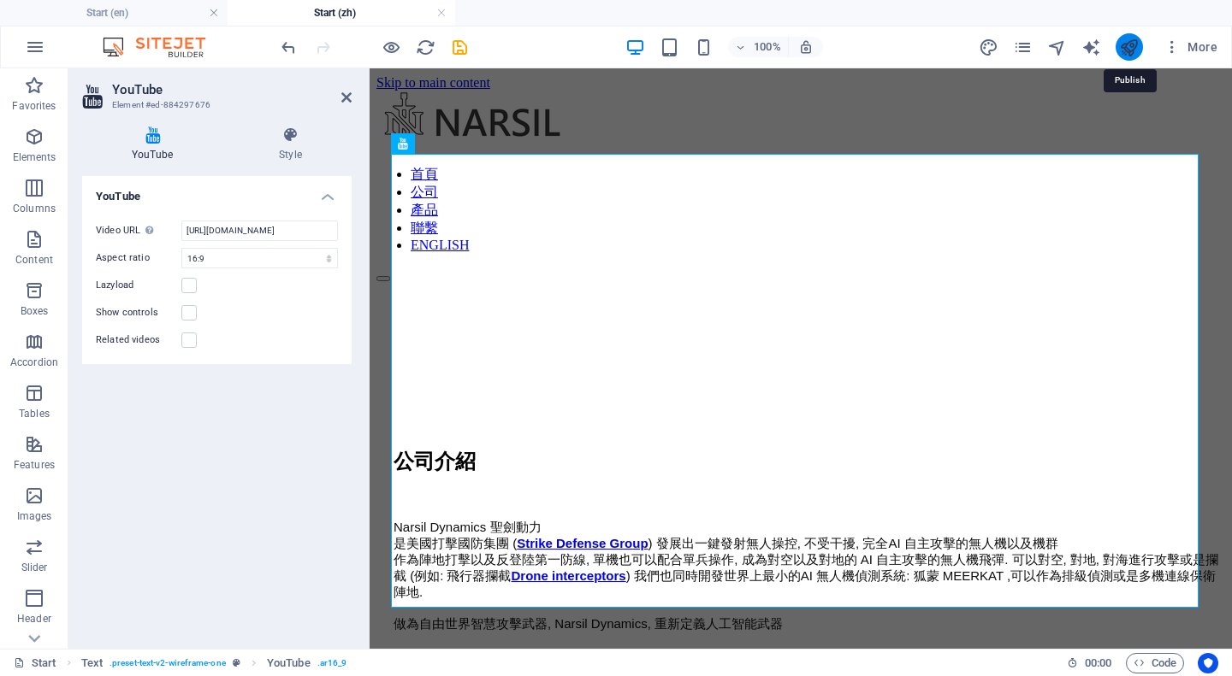
click at [1121, 51] on icon "publish" at bounding box center [1129, 48] width 20 height 20
select select "ar16_9"
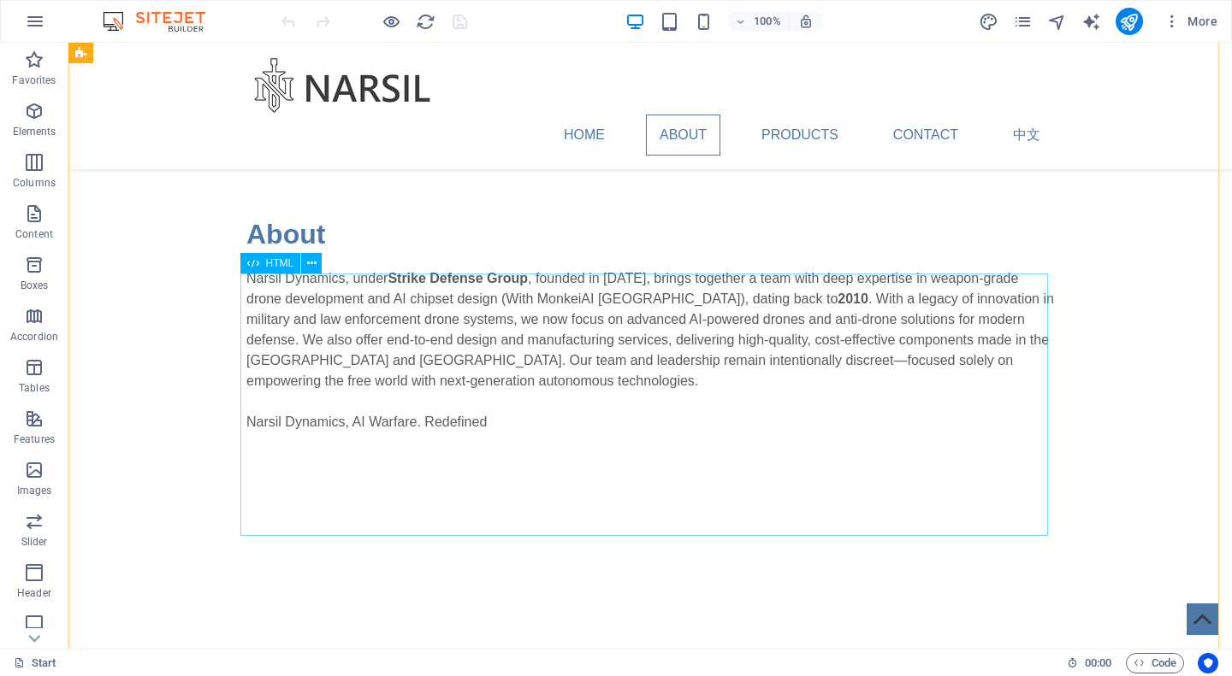
scroll to position [505, 0]
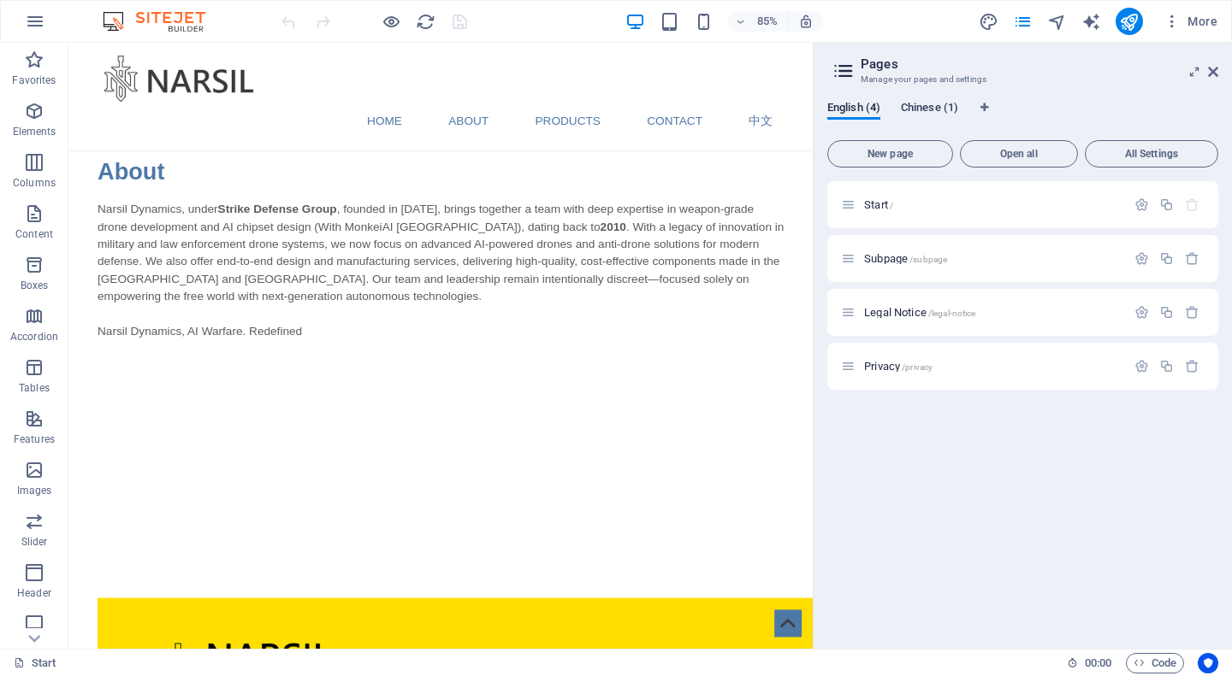
click at [934, 108] on span "Chinese (1)" at bounding box center [929, 109] width 57 height 24
click at [875, 210] on div "Start /" at bounding box center [983, 205] width 285 height 20
click at [877, 206] on span "Start /" at bounding box center [878, 204] width 29 height 13
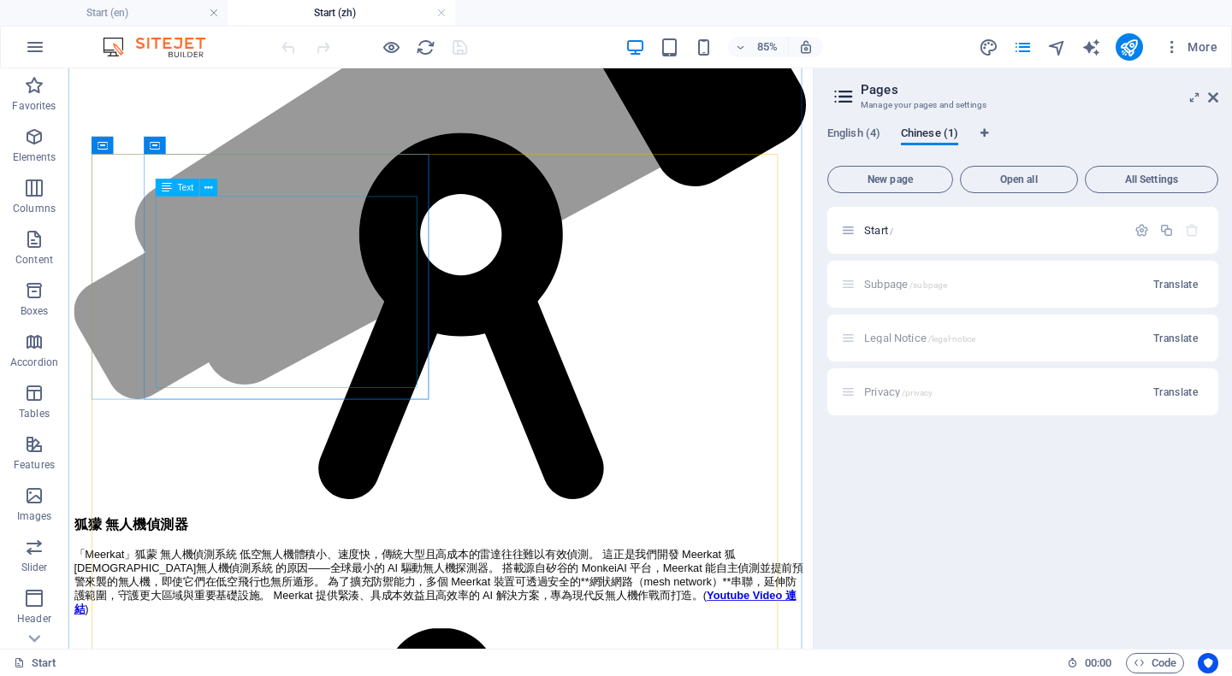
scroll to position [2224, 0]
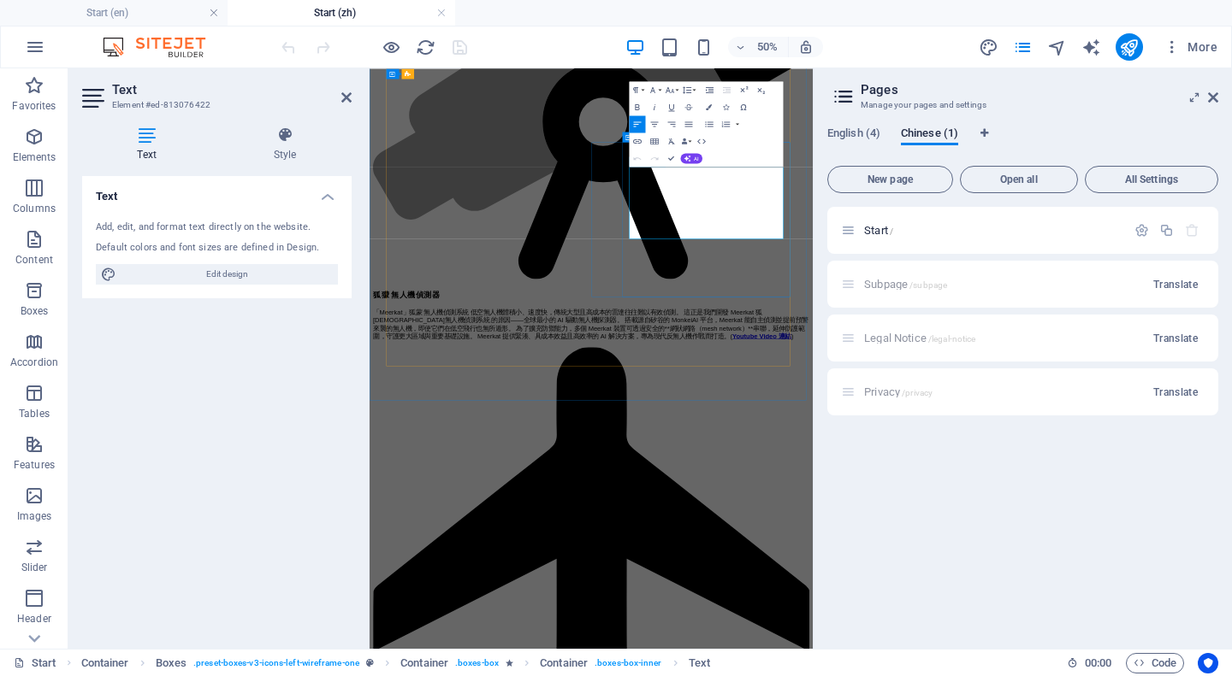
click at [1214, 97] on icon at bounding box center [1213, 98] width 10 height 14
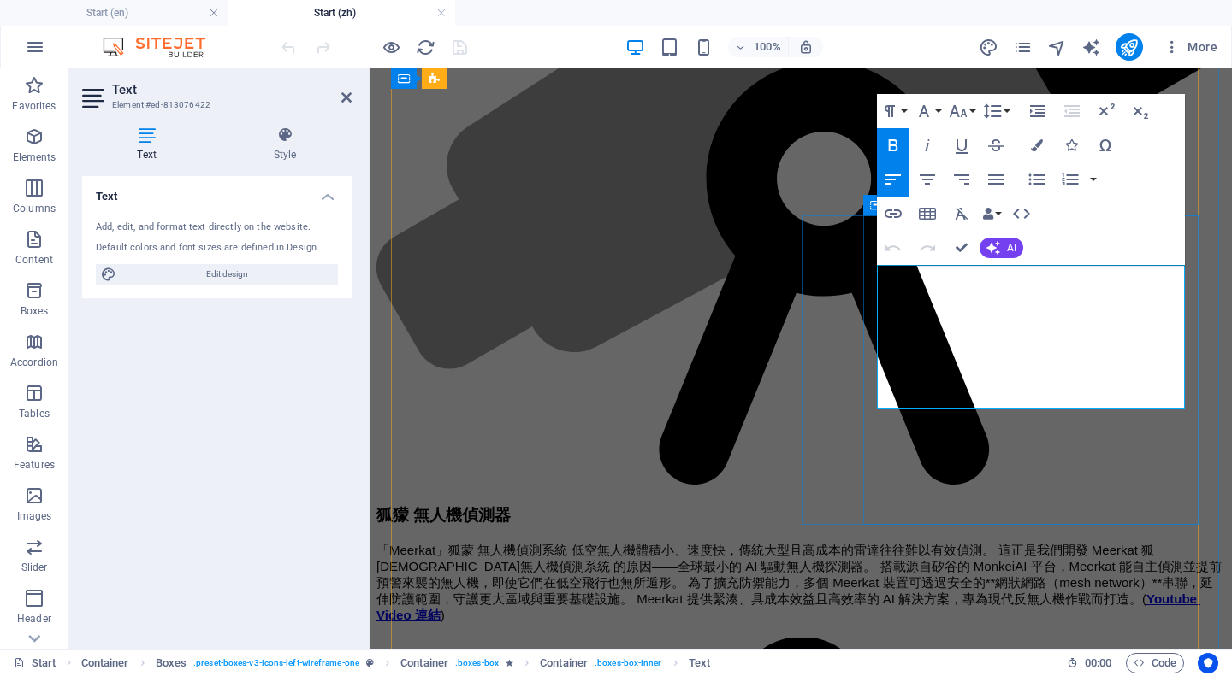
drag, startPoint x: 1079, startPoint y: 398, endPoint x: 960, endPoint y: 393, distance: 119.8
drag, startPoint x: 1016, startPoint y: 398, endPoint x: 1063, endPoint y: 400, distance: 47.1
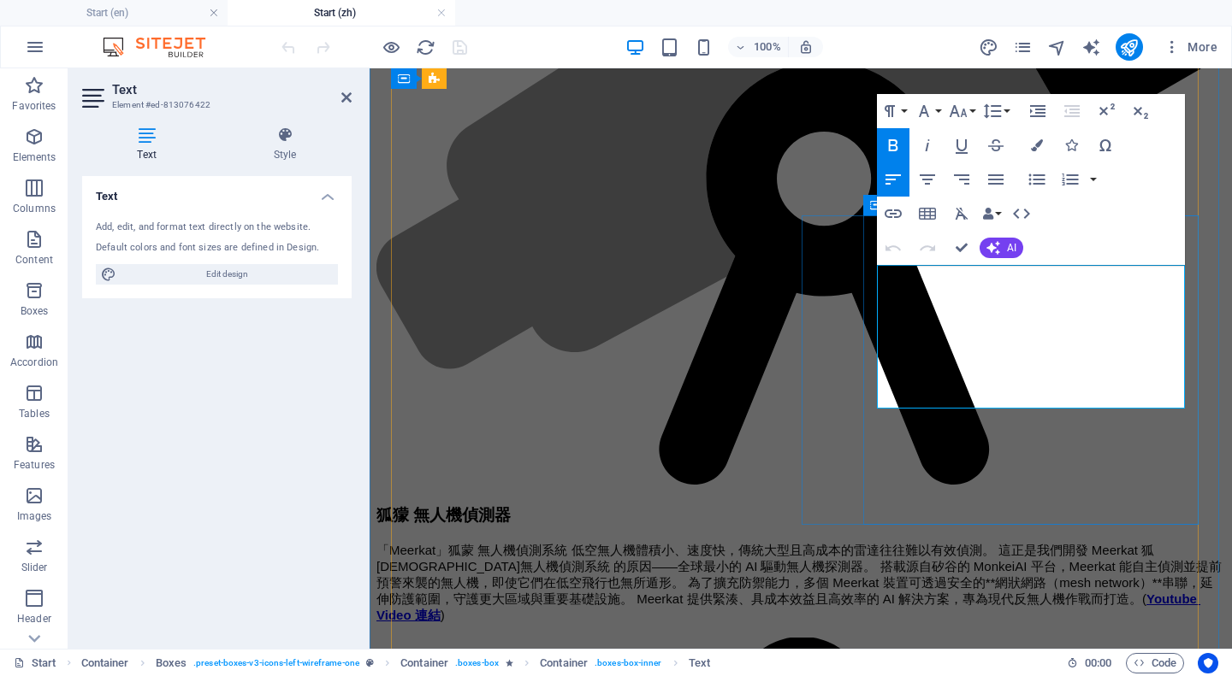
drag, startPoint x: 1084, startPoint y: 399, endPoint x: 1062, endPoint y: 400, distance: 21.4
drag, startPoint x: 960, startPoint y: 401, endPoint x: 1080, endPoint y: 400, distance: 120.6
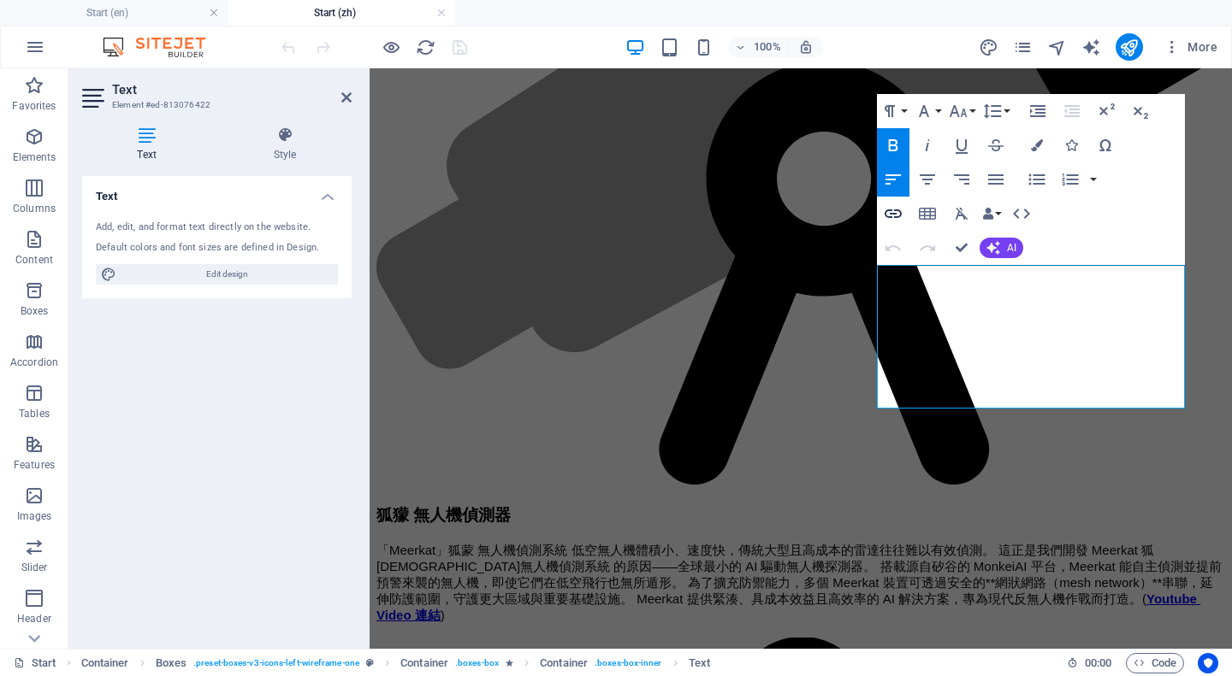
click at [897, 212] on icon "button" at bounding box center [893, 214] width 21 height 21
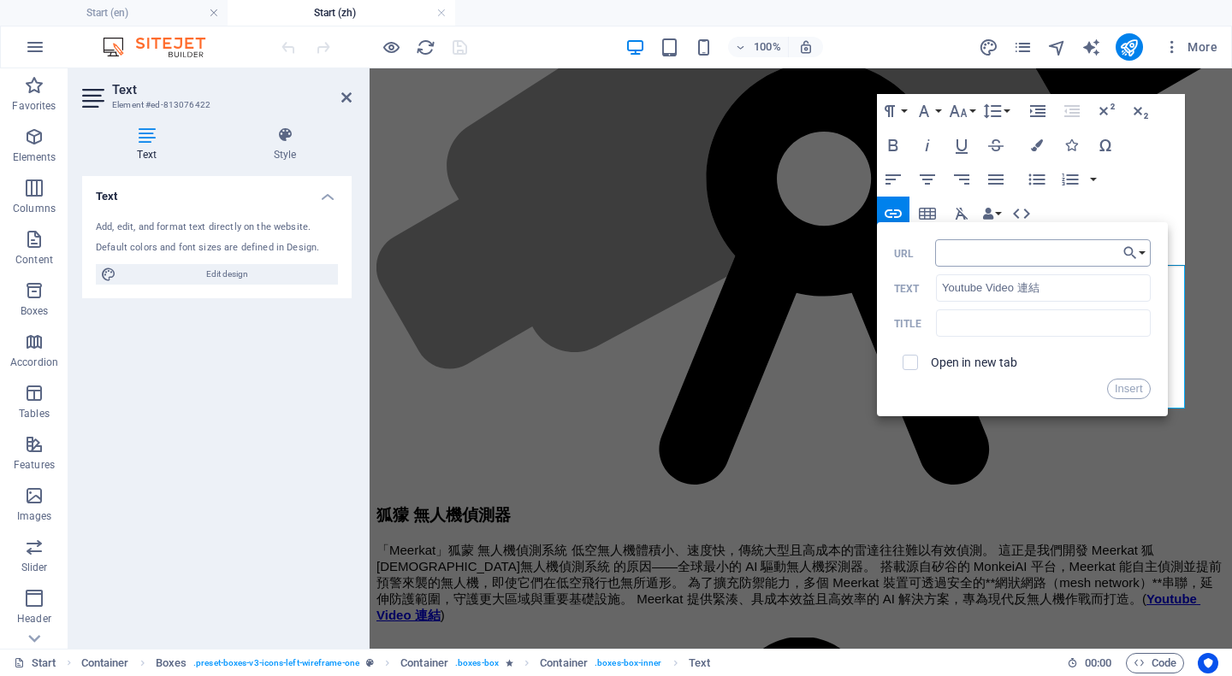
type input "AI Drone,counter uas,counter drone,drone manufacturer,done to drone,drone-on-dr…"
paste input "https://youtube.com/shorts/6YiEa1gIqGI"
type input "https://youtube.com/shorts/6YiEa1gIqGI"
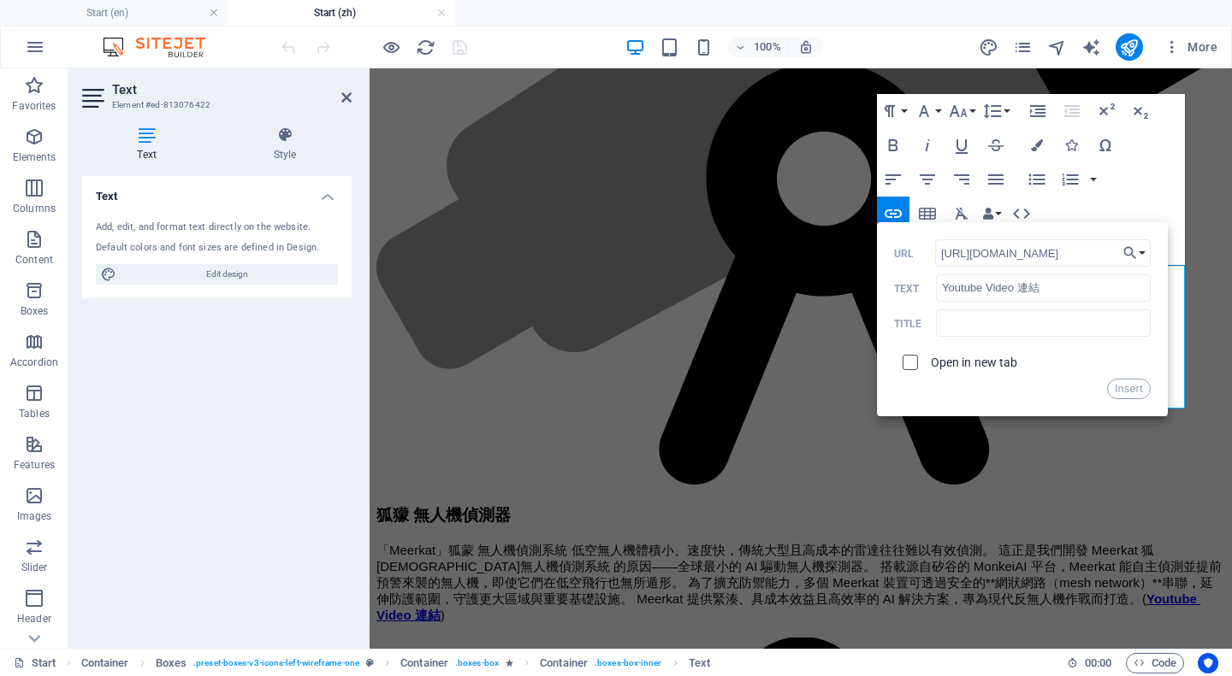
click at [913, 362] on input "checkbox" at bounding box center [907, 359] width 15 height 15
checkbox input "true"
click at [1121, 394] on button "Insert" at bounding box center [1129, 389] width 44 height 21
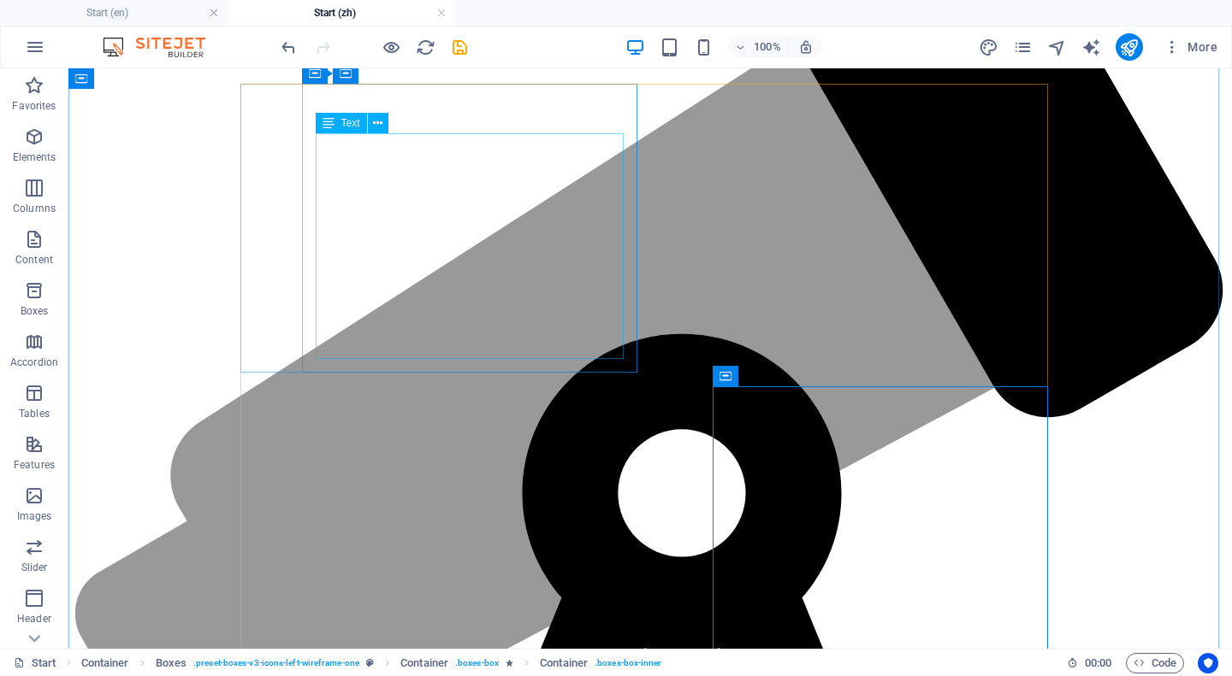
scroll to position [2053, 0]
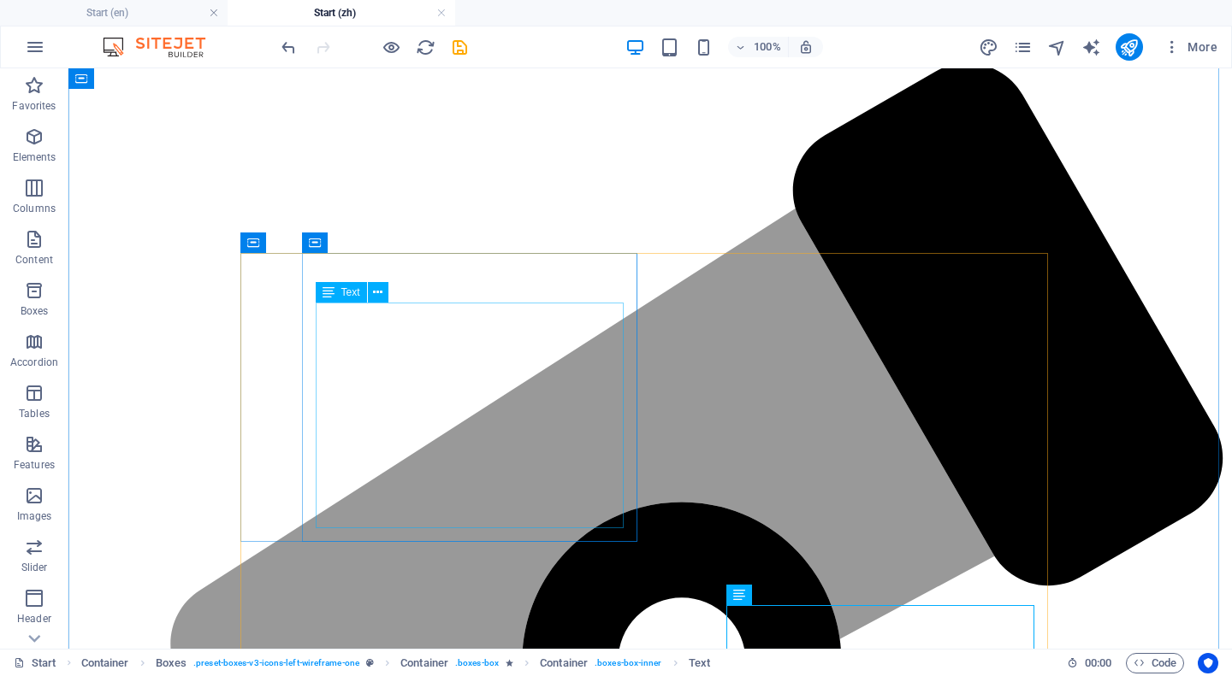
scroll to position [1882, 0]
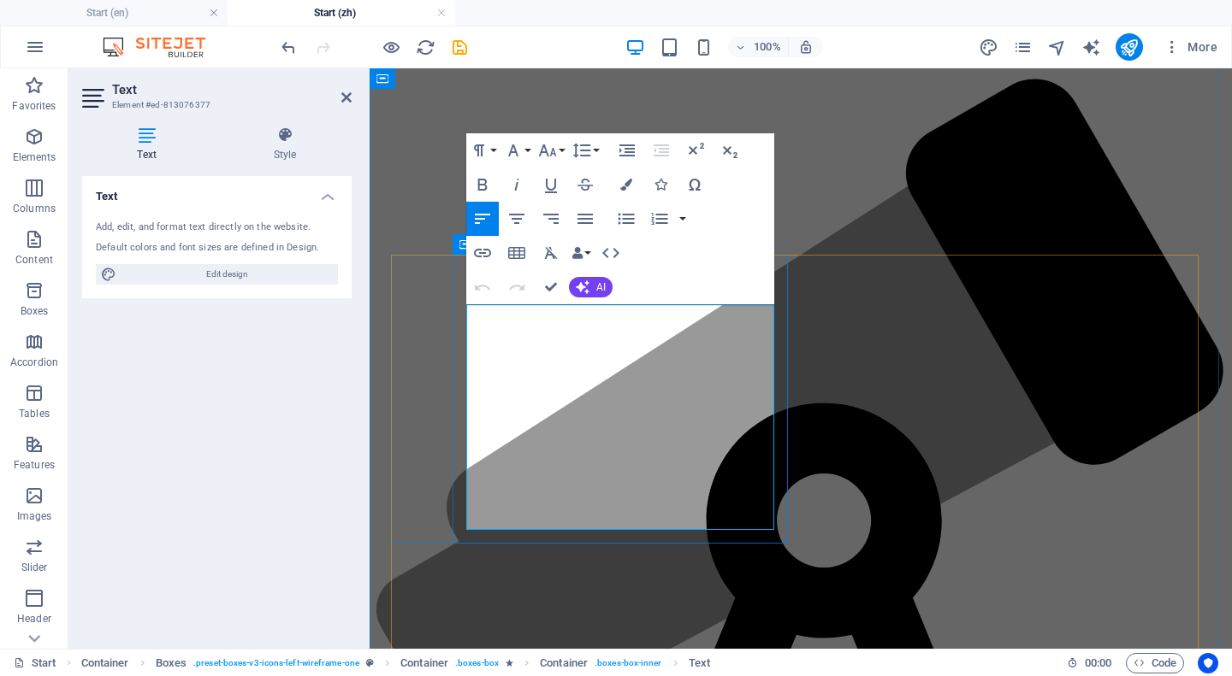
drag, startPoint x: 471, startPoint y: 316, endPoint x: 589, endPoint y: 519, distance: 235.3
copy span "「Meerkat」狐蒙 無人機偵測系統 低空無人機體積小、速度快，傳統大型且高成本的雷達往往難以有效偵測。 這正是我們開發 Meerkat 狐蒙無人機偵測系統…"
